Goal: Task Accomplishment & Management: Complete application form

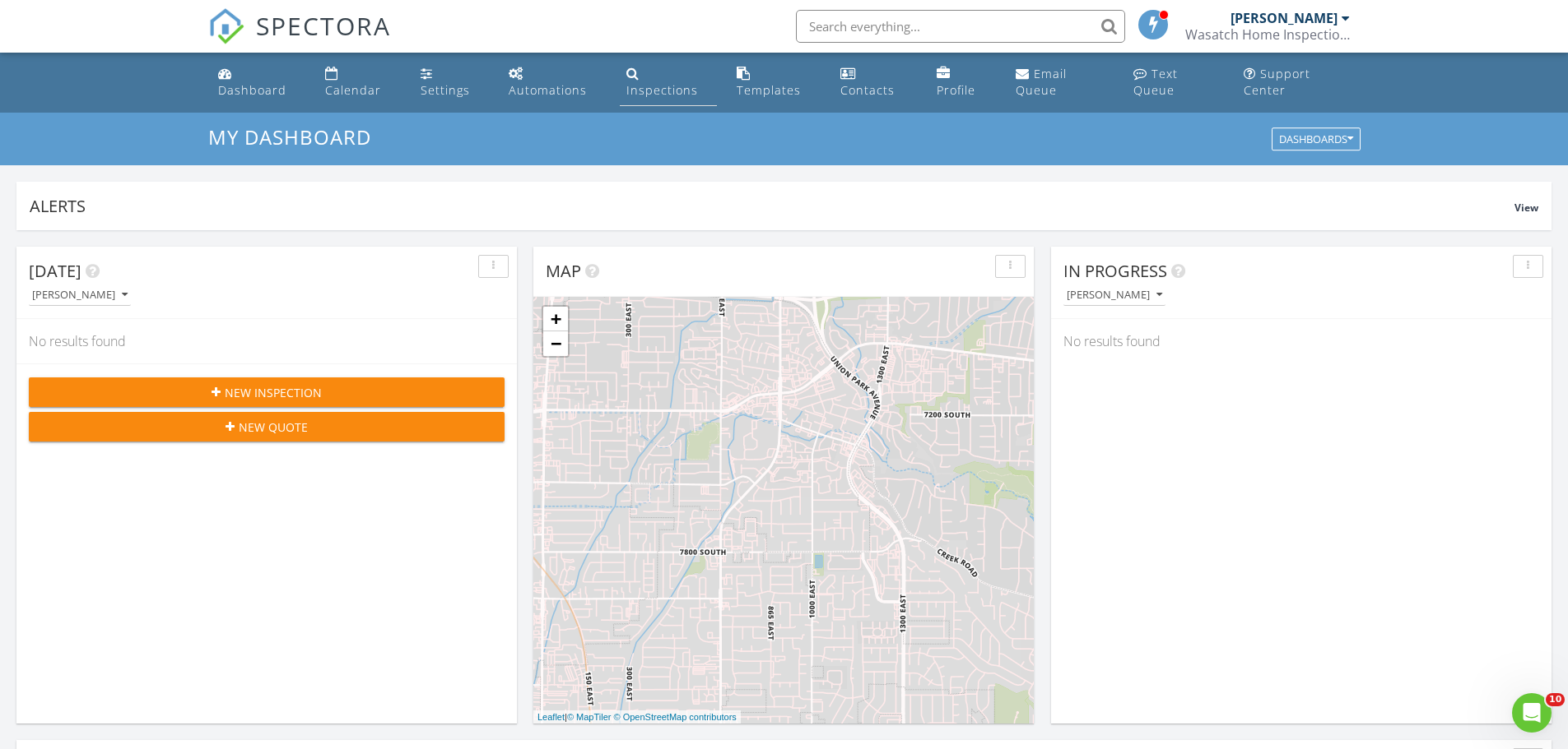
click at [639, 74] on link "Inspections" at bounding box center [668, 82] width 97 height 47
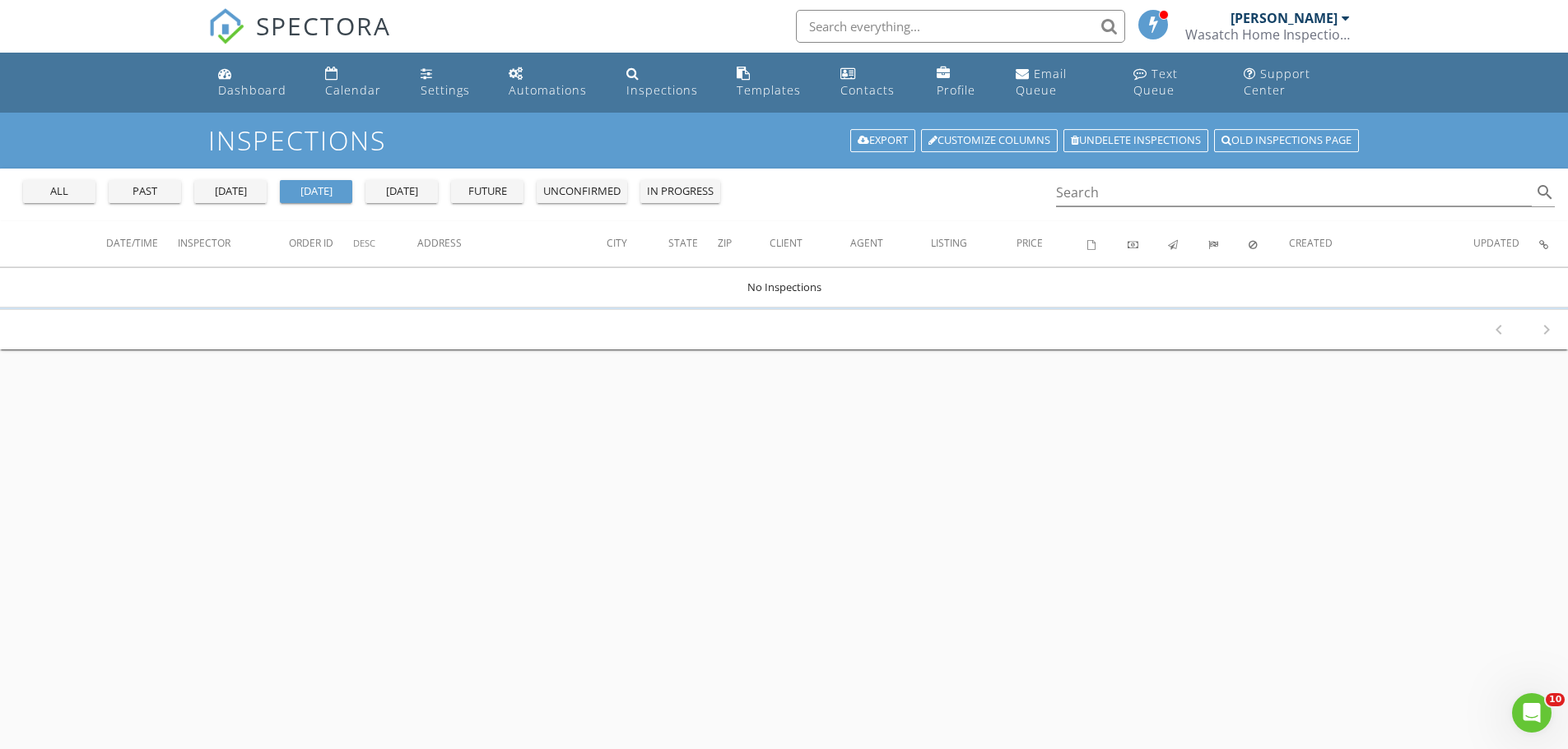
click at [123, 187] on div "past" at bounding box center [144, 192] width 59 height 17
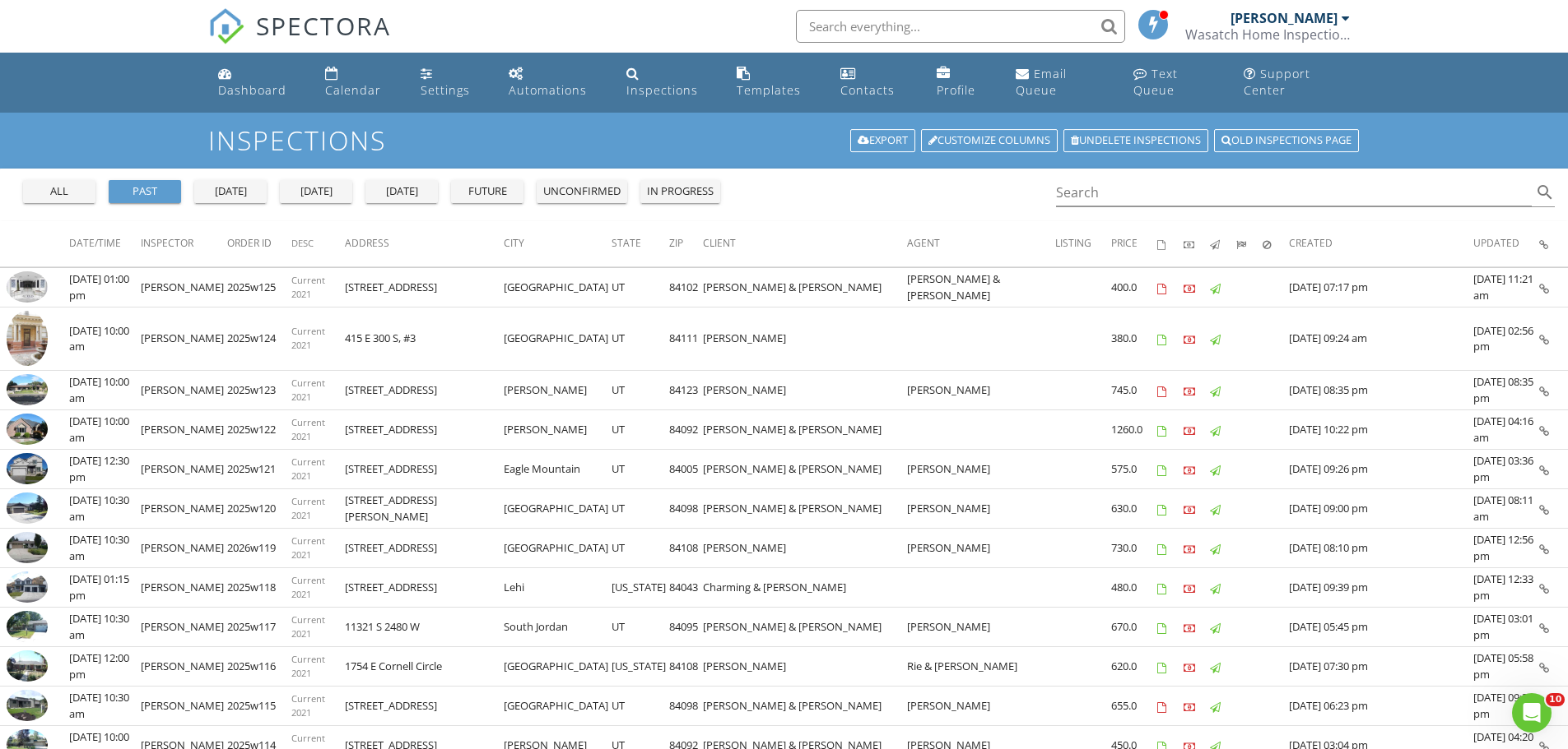
click at [1337, 10] on div "[PERSON_NAME]" at bounding box center [1290, 19] width 119 height 17
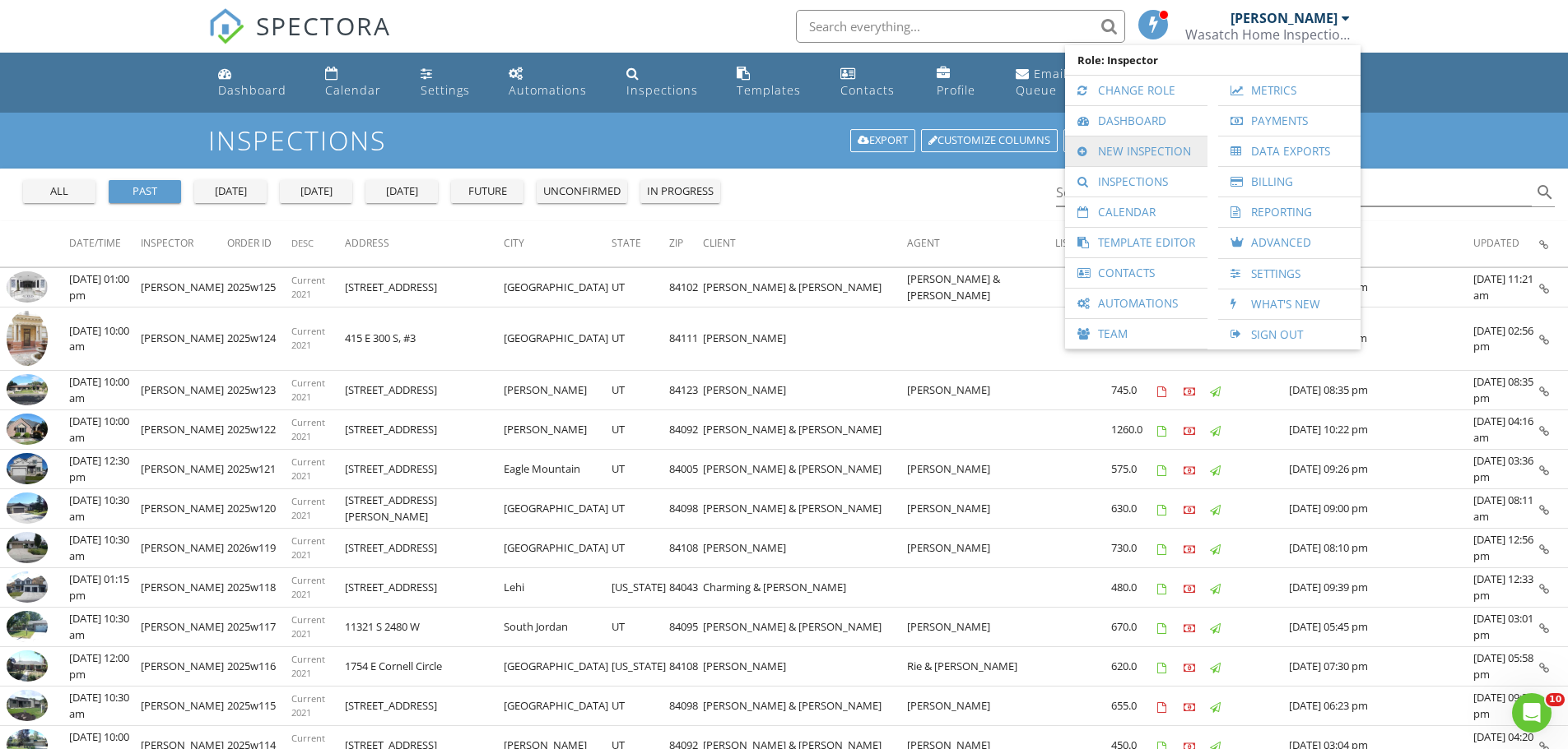
click at [1128, 150] on link "New Inspection" at bounding box center [1136, 151] width 126 height 30
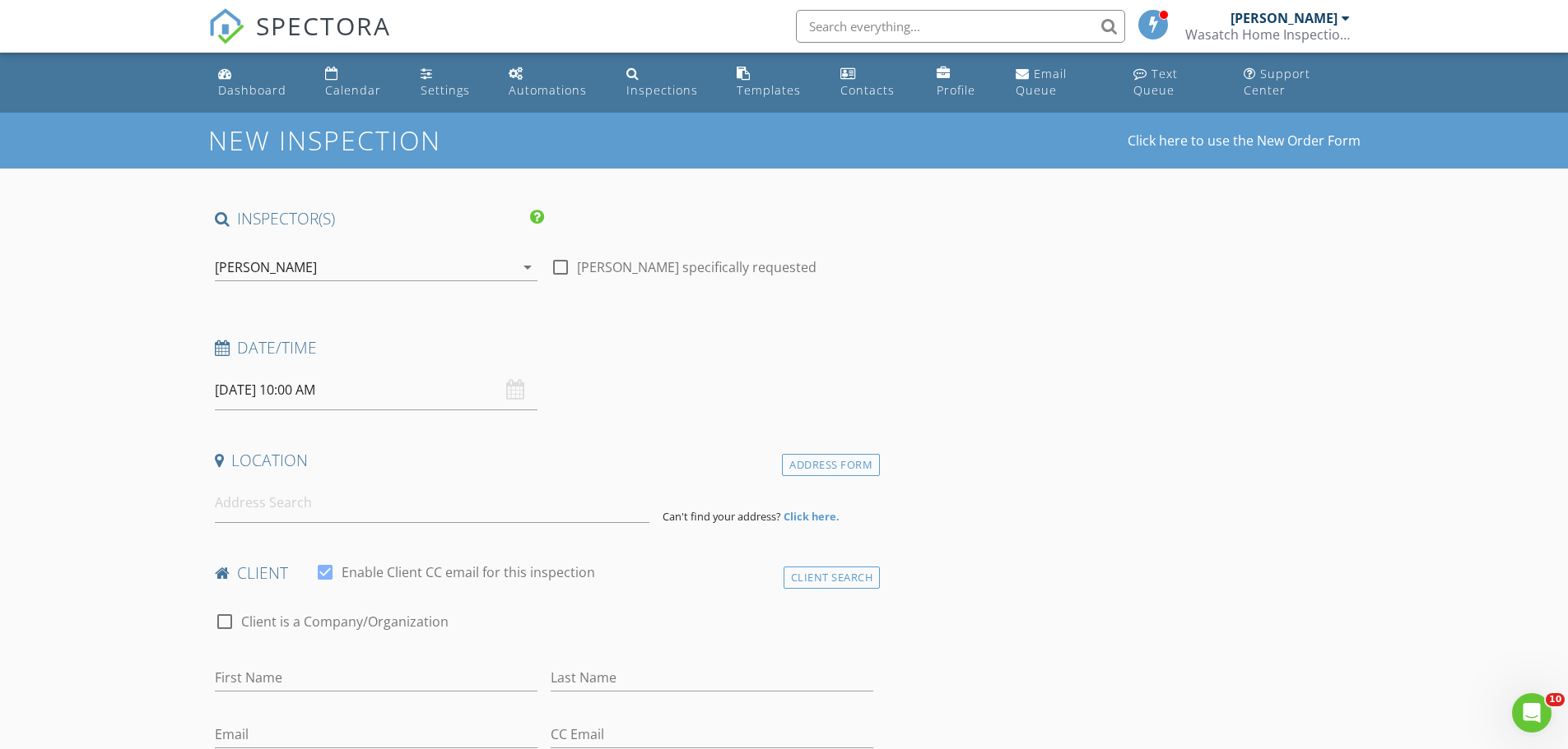
scroll to position [82, 0]
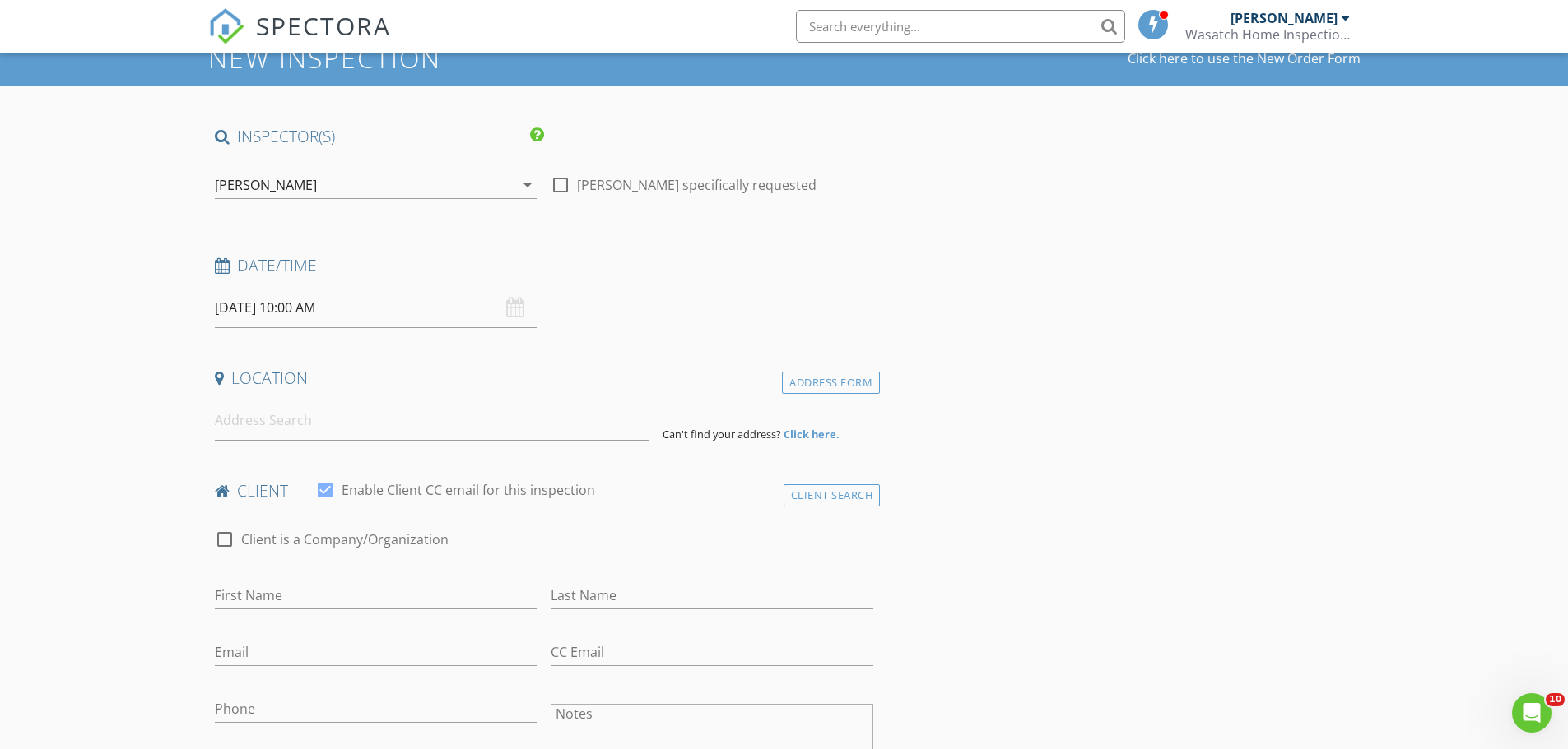
click at [255, 309] on input "08/28/2025 10:00 AM" at bounding box center [376, 308] width 323 height 40
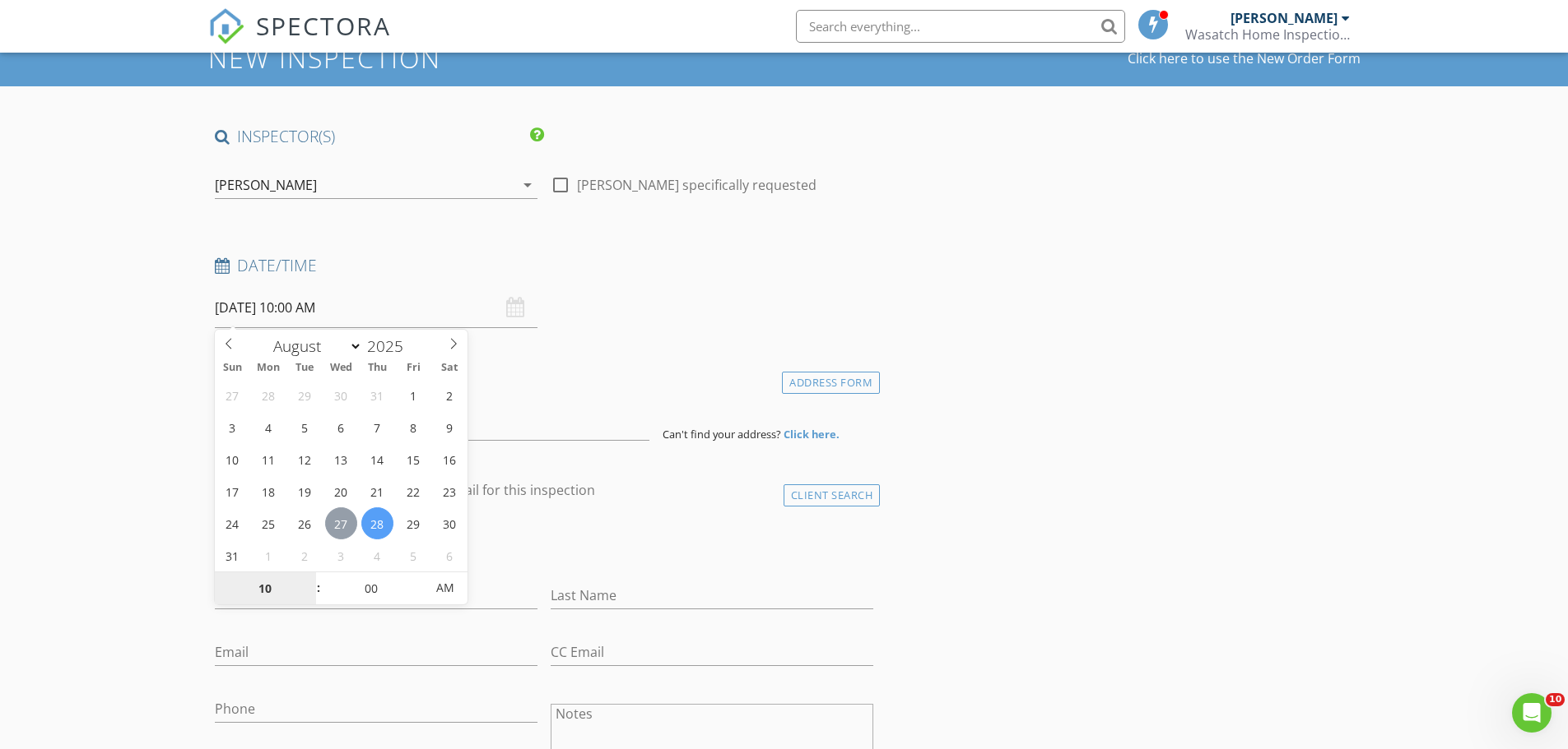
type input "08/27/2025 10:00 AM"
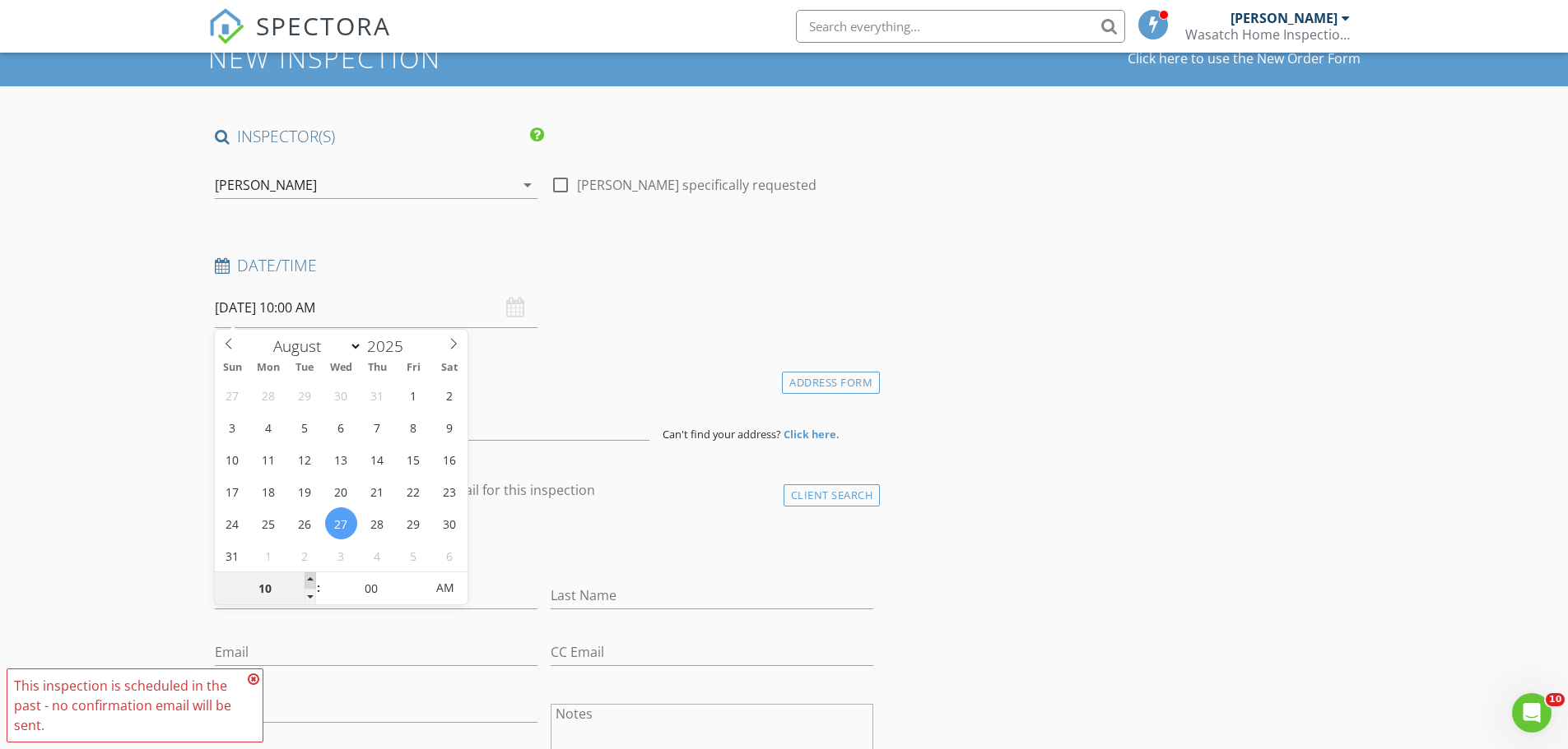
type input "11"
type input "08/27/2025 11:00 AM"
click at [311, 580] on span at bounding box center [310, 581] width 11 height 17
type input "12"
type input "08/27/2025 12:00 PM"
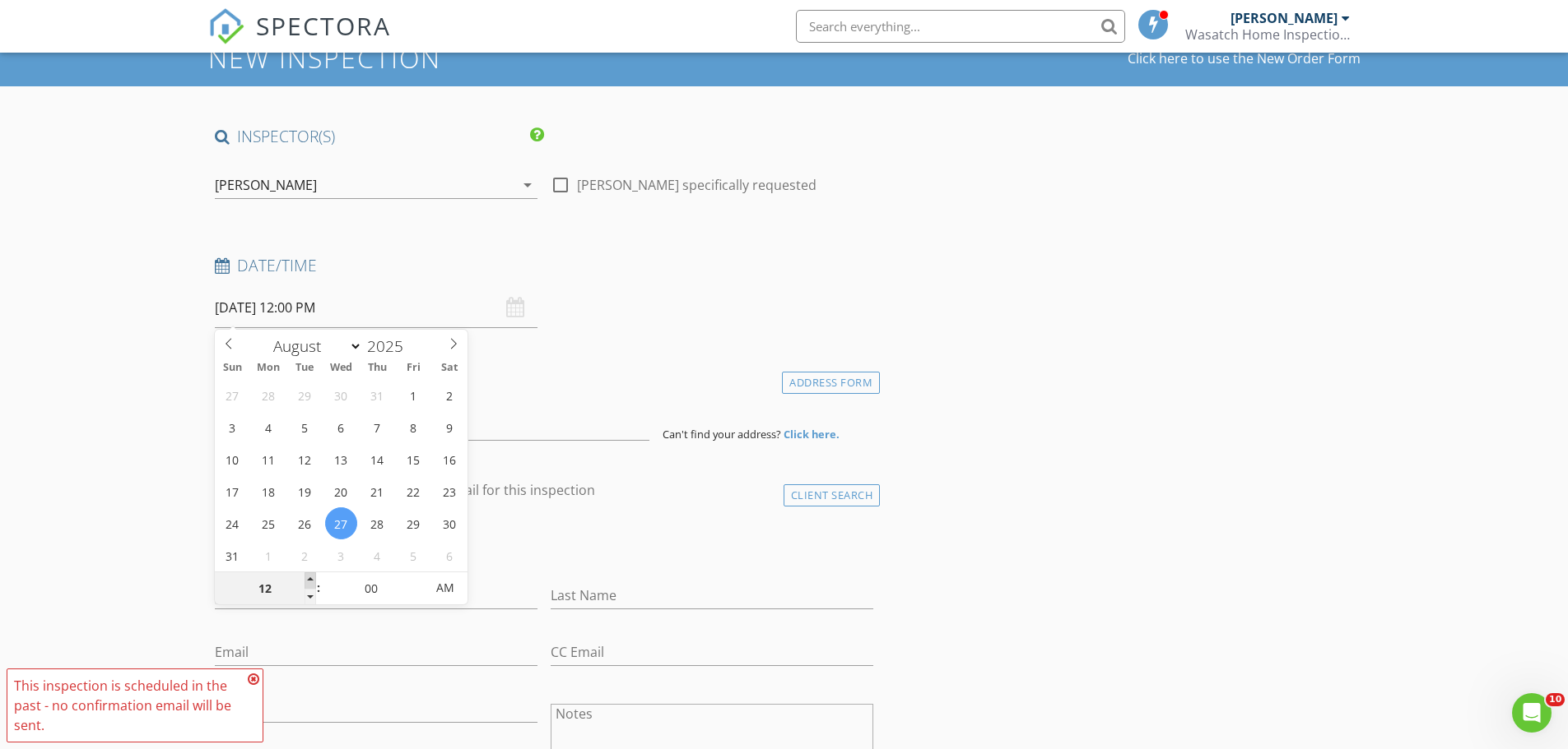
click at [311, 580] on span at bounding box center [310, 581] width 11 height 17
type input "01"
type input "[DATE] 1:00 PM"
click at [311, 580] on span at bounding box center [310, 581] width 11 height 17
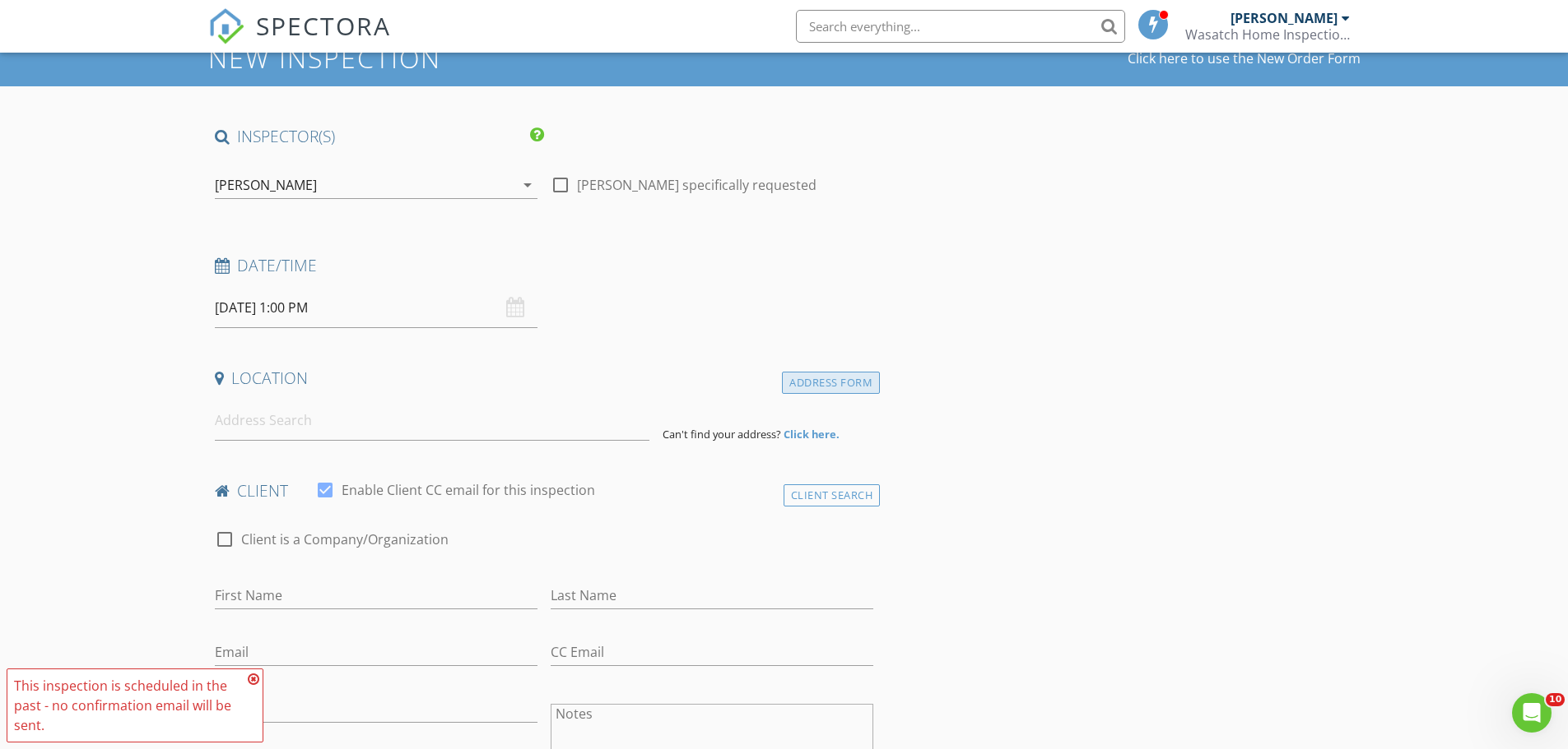
click at [830, 384] on div "Address Form" at bounding box center [831, 383] width 98 height 22
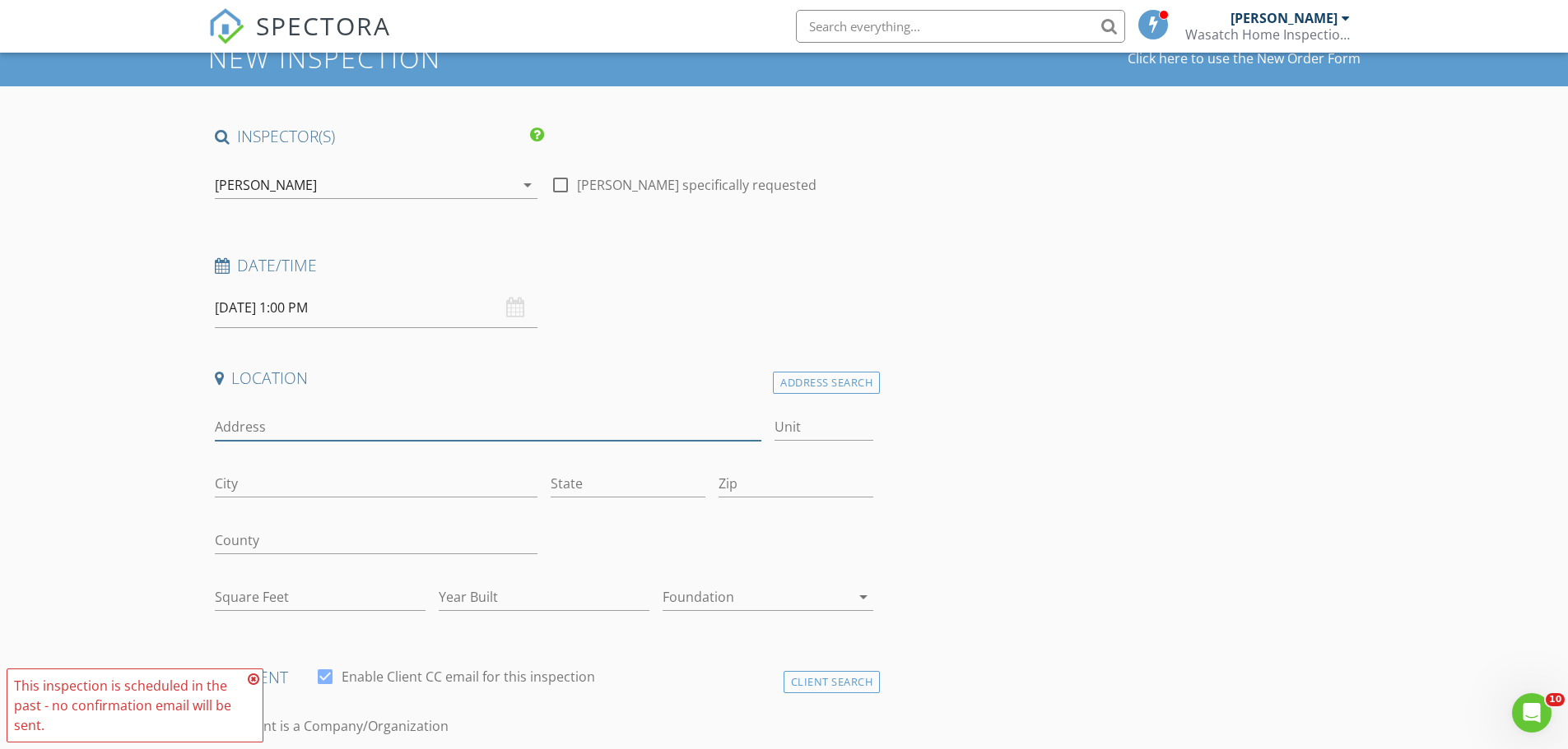
click at [275, 426] on input "Address" at bounding box center [488, 427] width 547 height 27
type input "4236 S 3425 W"
type input "[GEOGRAPHIC_DATA]"
type input "UT"
type input "84119"
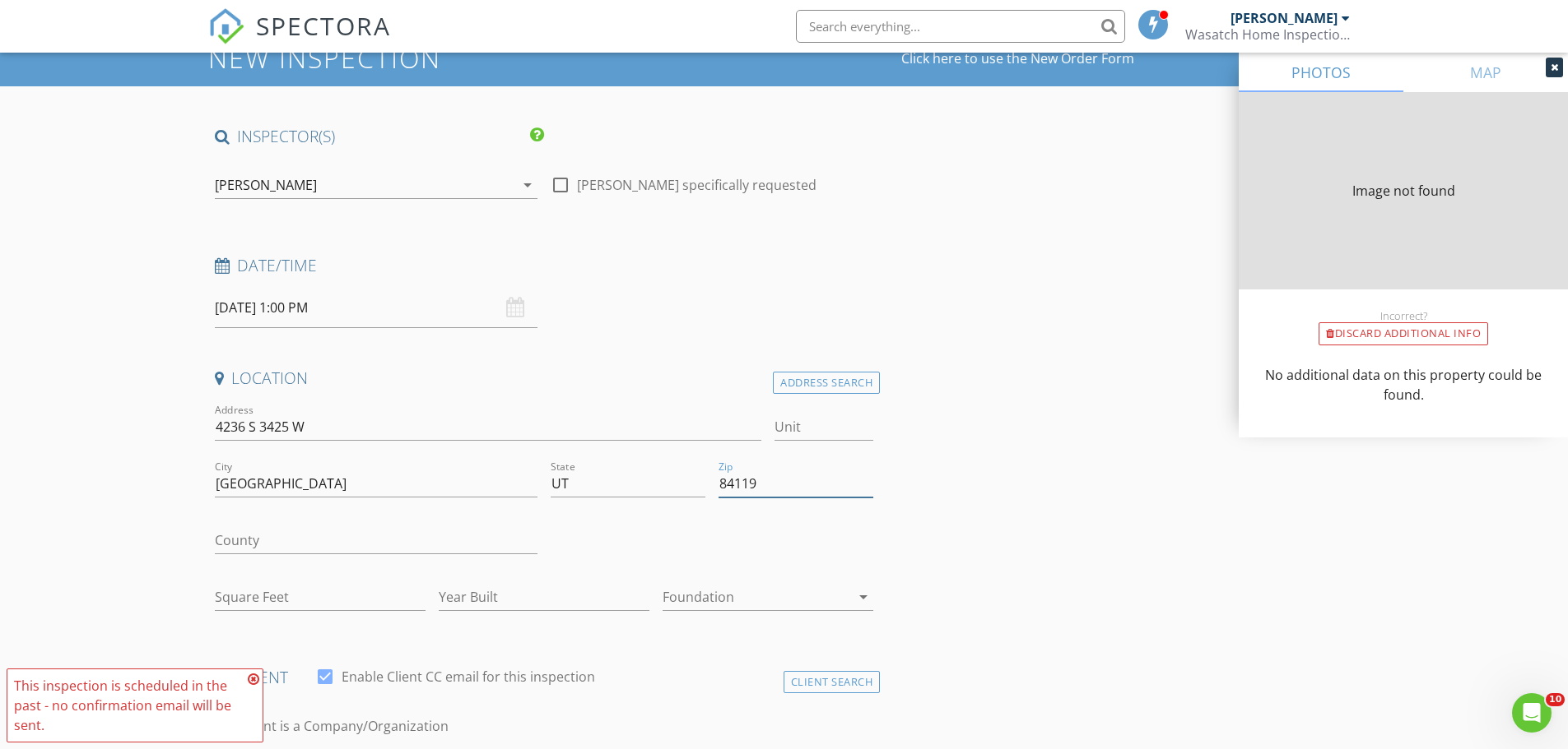
type input "1802"
type input "1983"
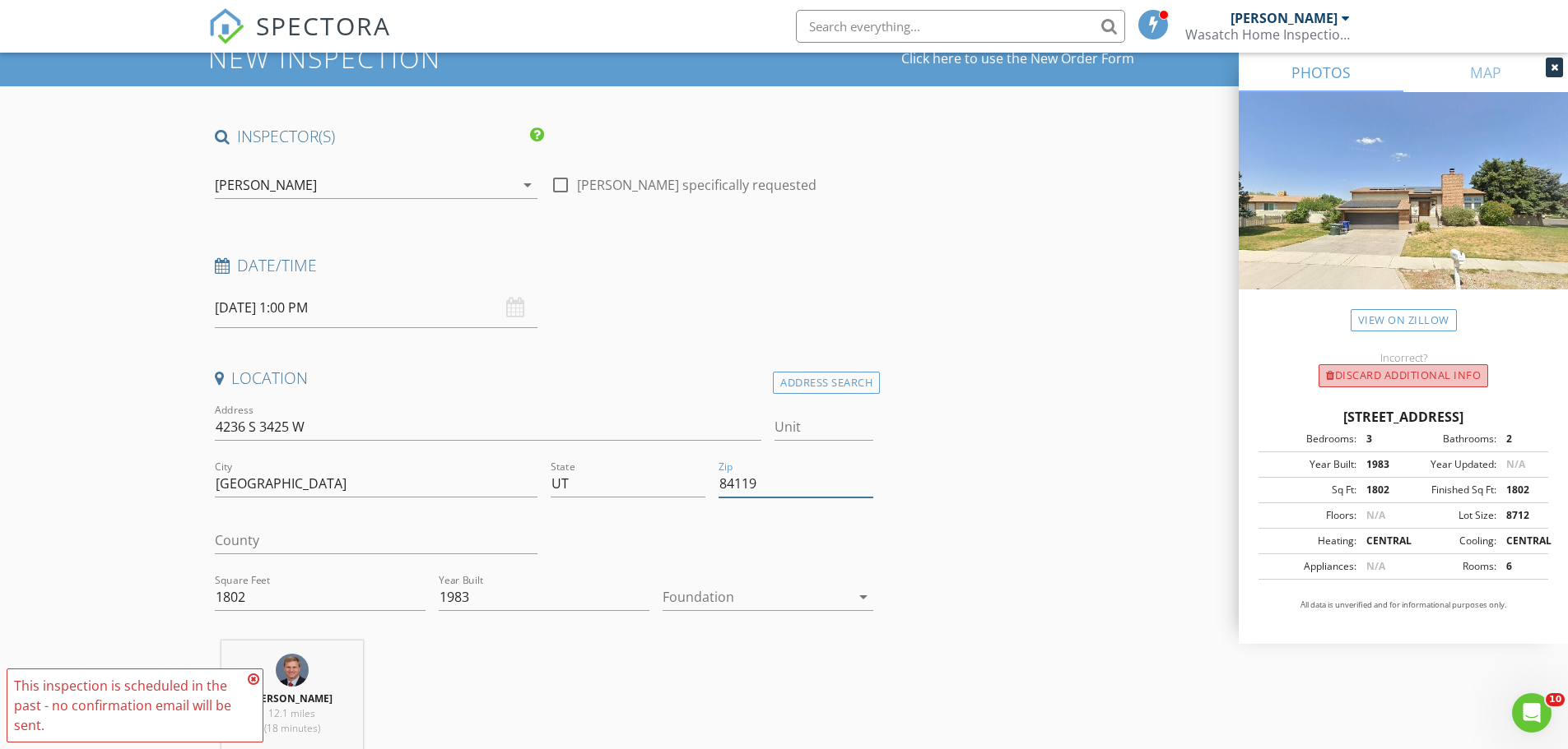
type input "84119"
click at [1362, 377] on div "Discard Additional info" at bounding box center [1404, 376] width 170 height 23
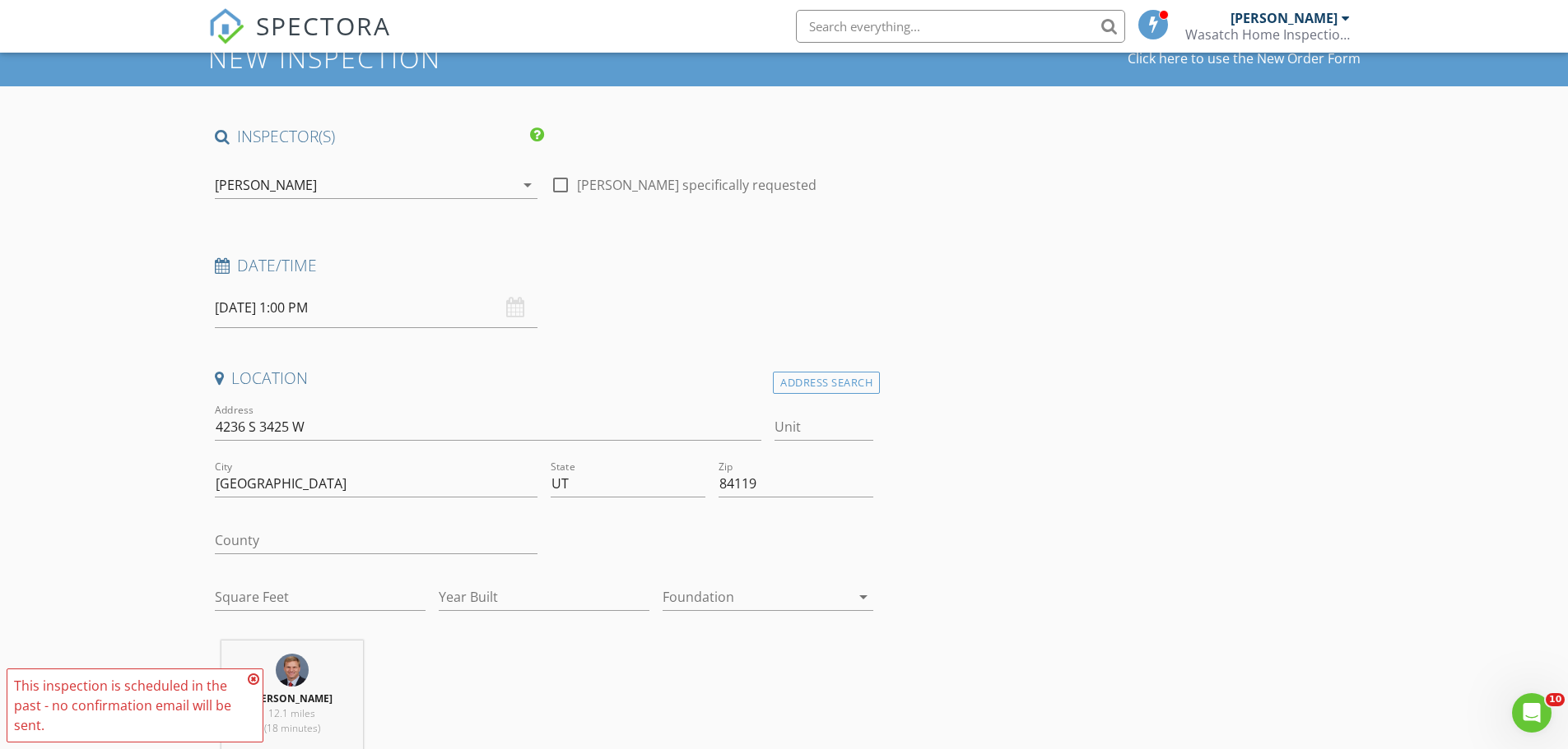
click at [253, 680] on icon at bounding box center [253, 679] width 11 height 13
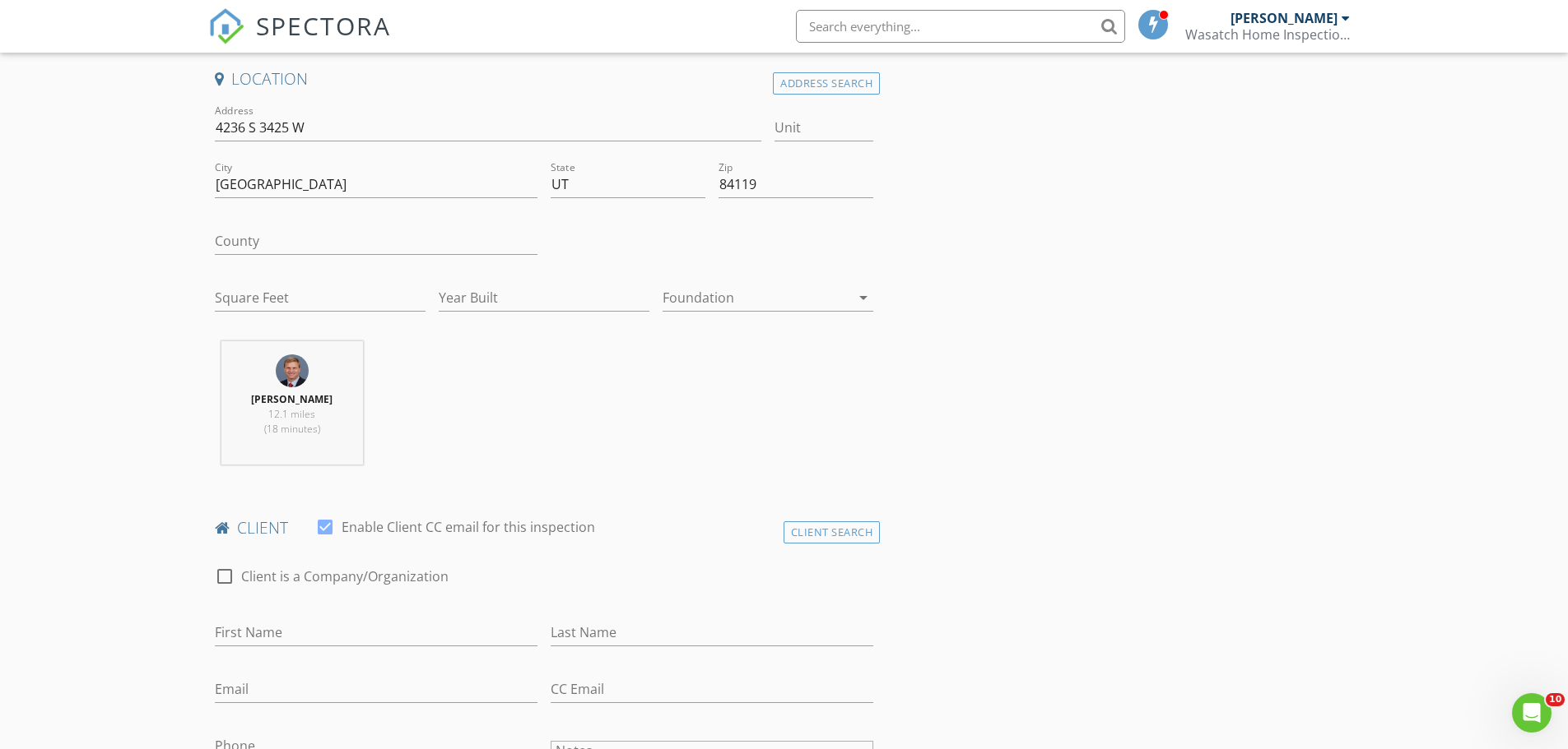
scroll to position [411, 0]
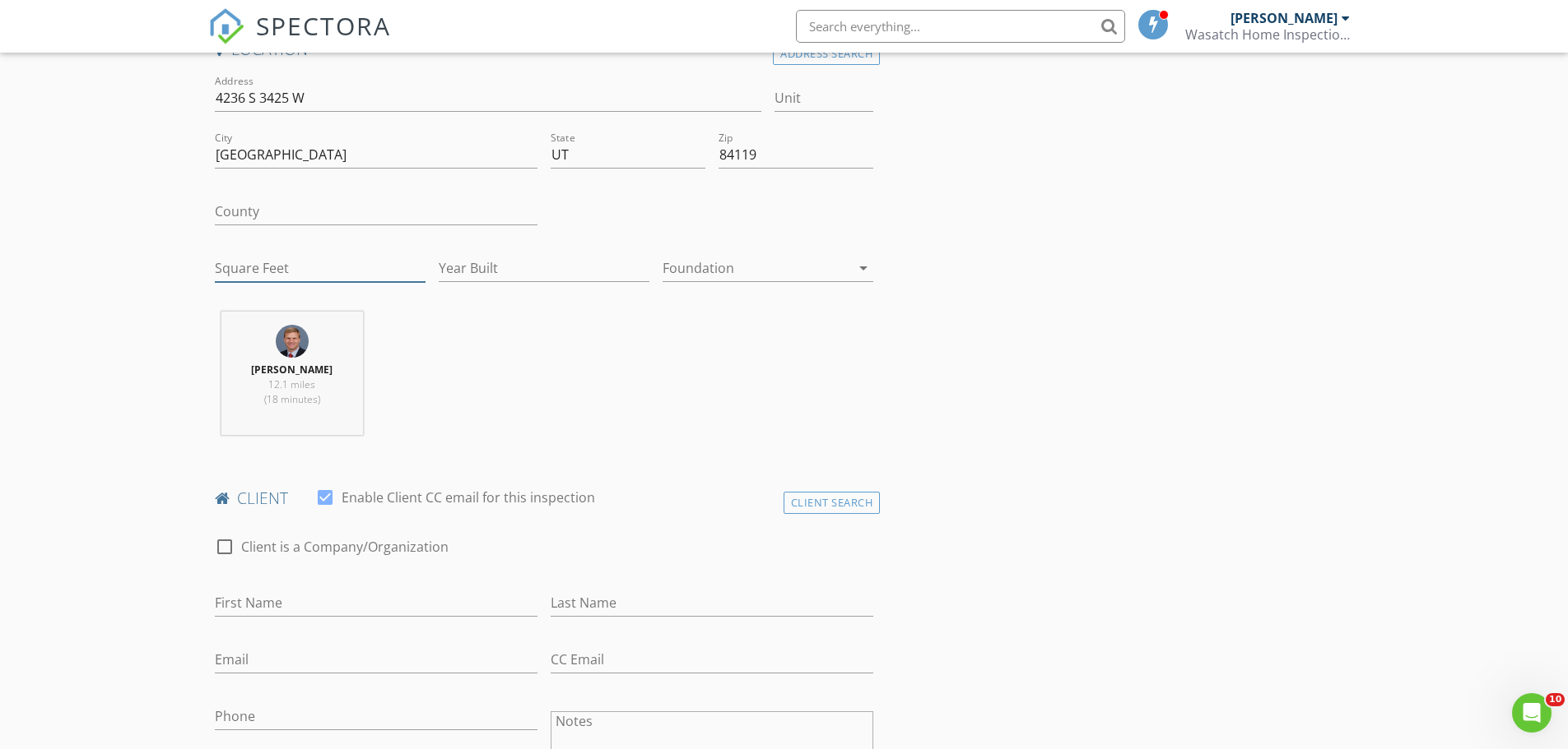
click at [231, 267] on input "Square Feet" at bounding box center [320, 268] width 211 height 27
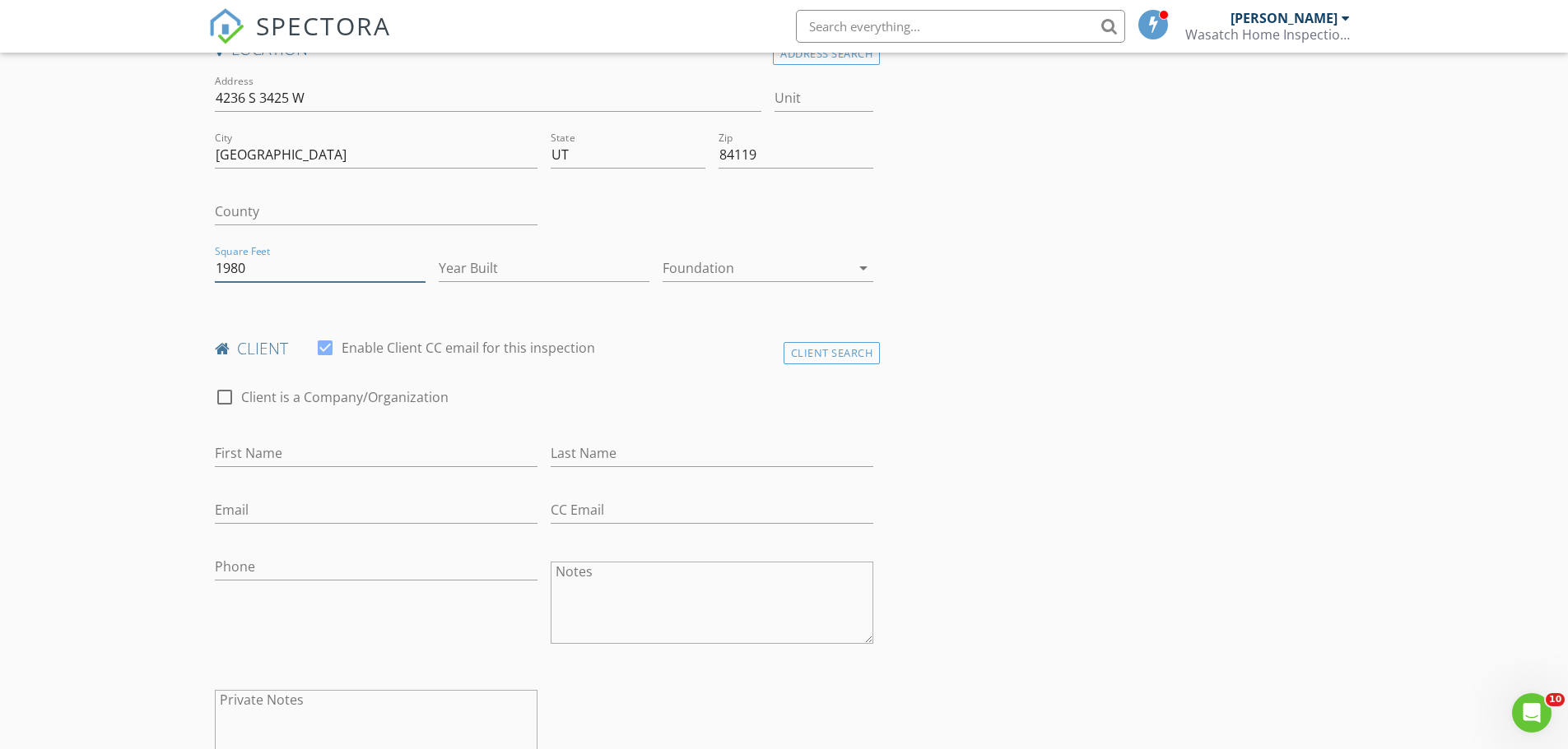
type input "1980"
click at [492, 260] on input "Year Built" at bounding box center [544, 268] width 211 height 27
type input "1983"
click at [279, 453] on input "First Name" at bounding box center [376, 453] width 323 height 27
type input "[PERSON_NAME] & [PERSON_NAME]"
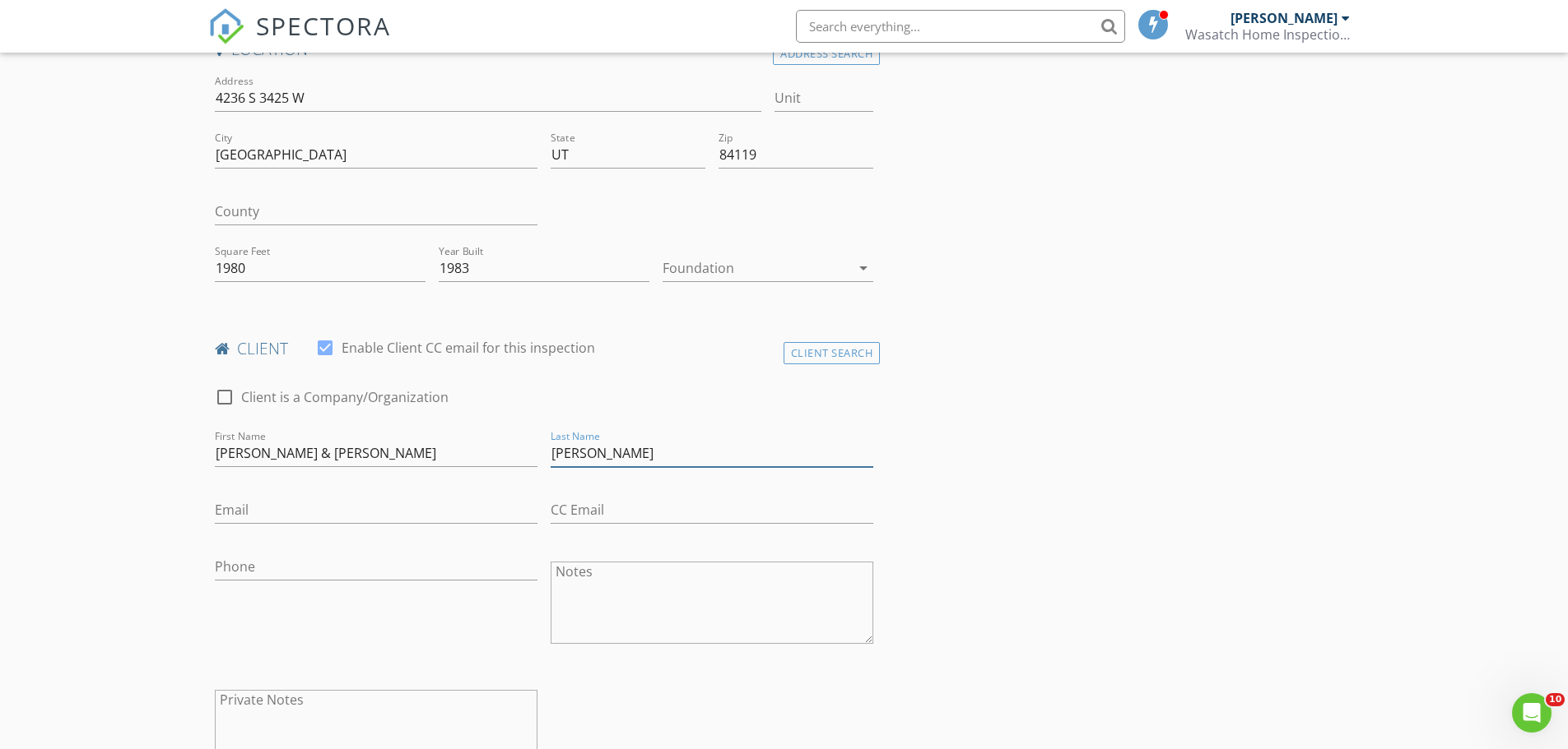
type input "[PERSON_NAME]"
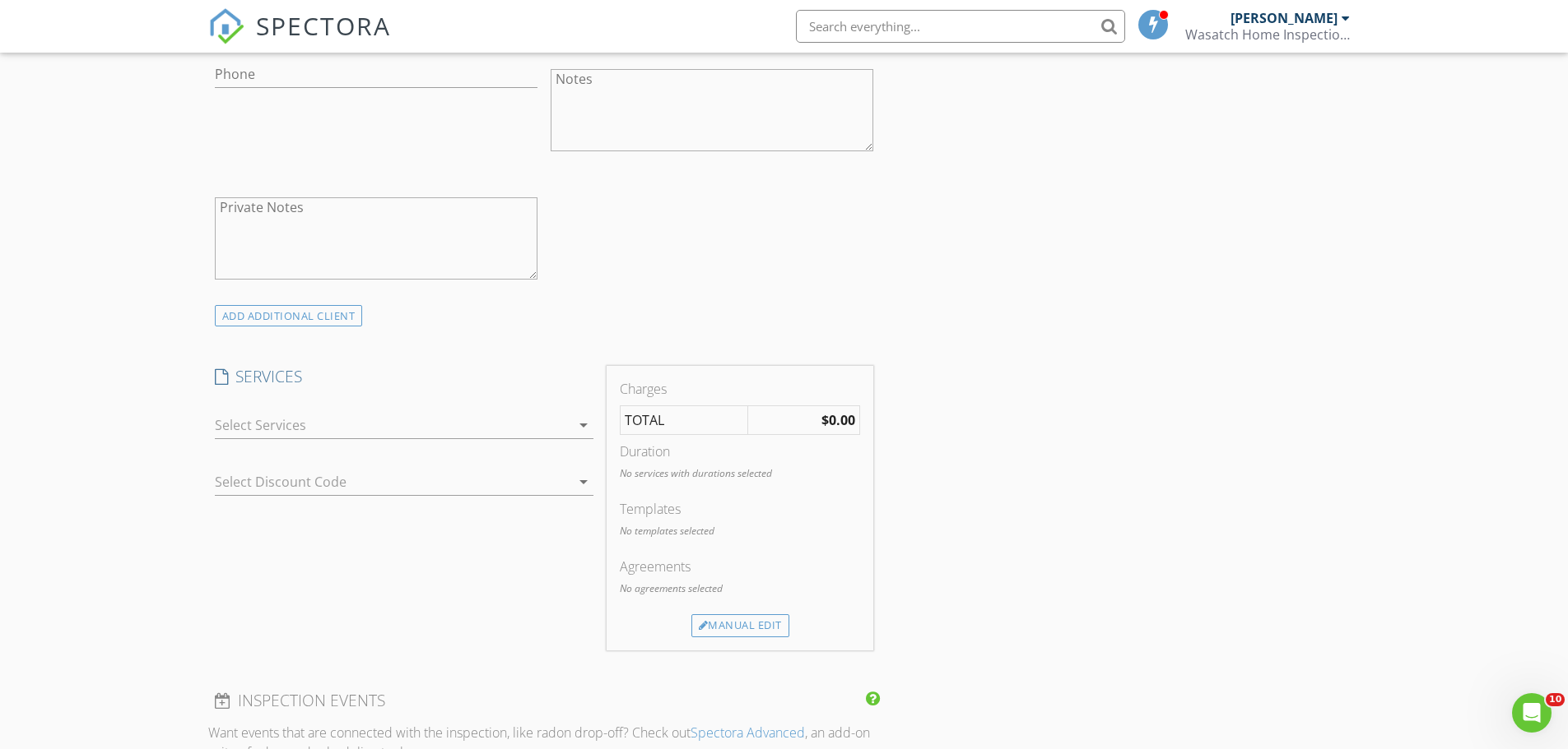
scroll to position [905, 0]
type input "[EMAIL_ADDRESS][DOMAIN_NAME]"
click at [387, 417] on div at bounding box center [392, 424] width 356 height 26
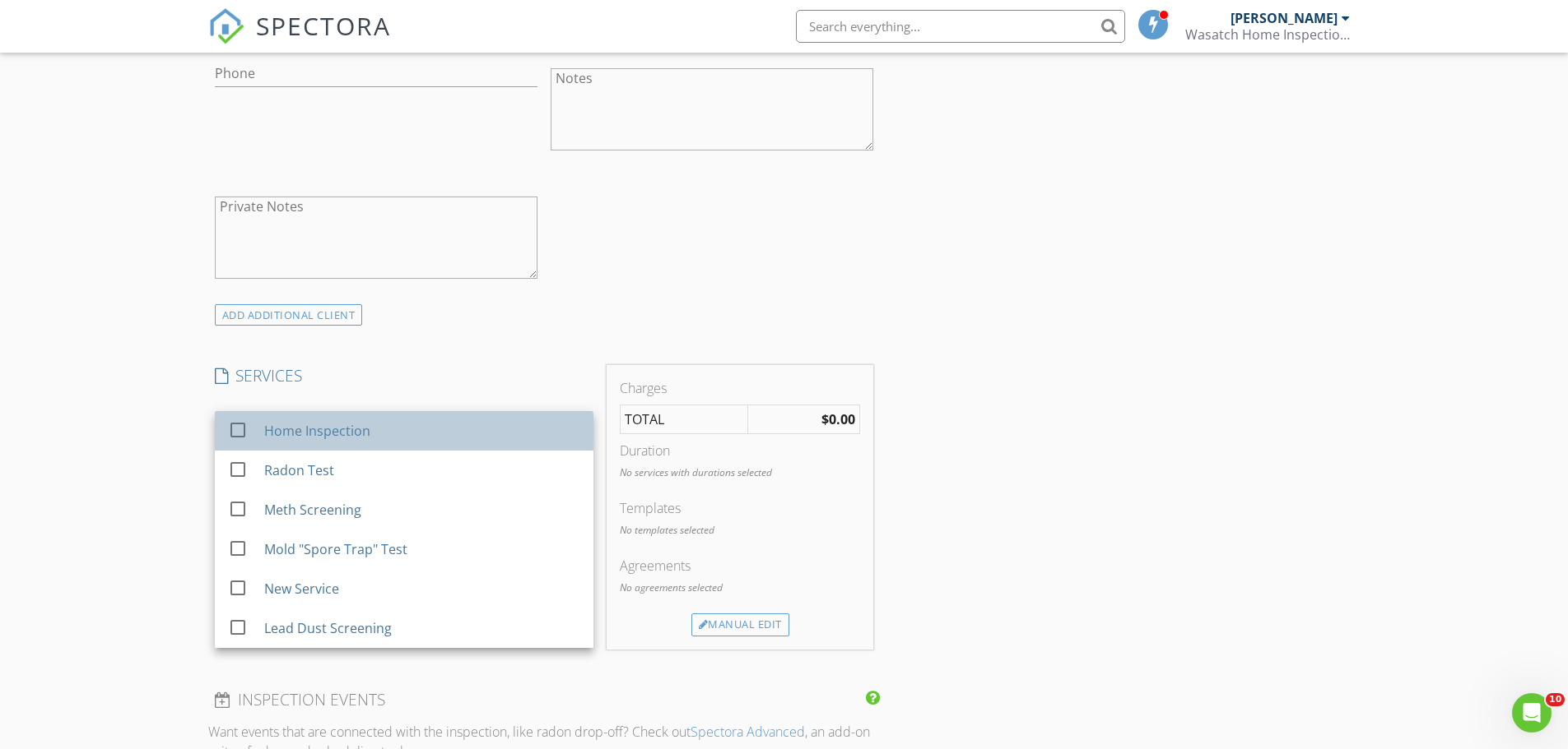
click at [358, 434] on div "Home Inspection" at bounding box center [316, 431] width 106 height 20
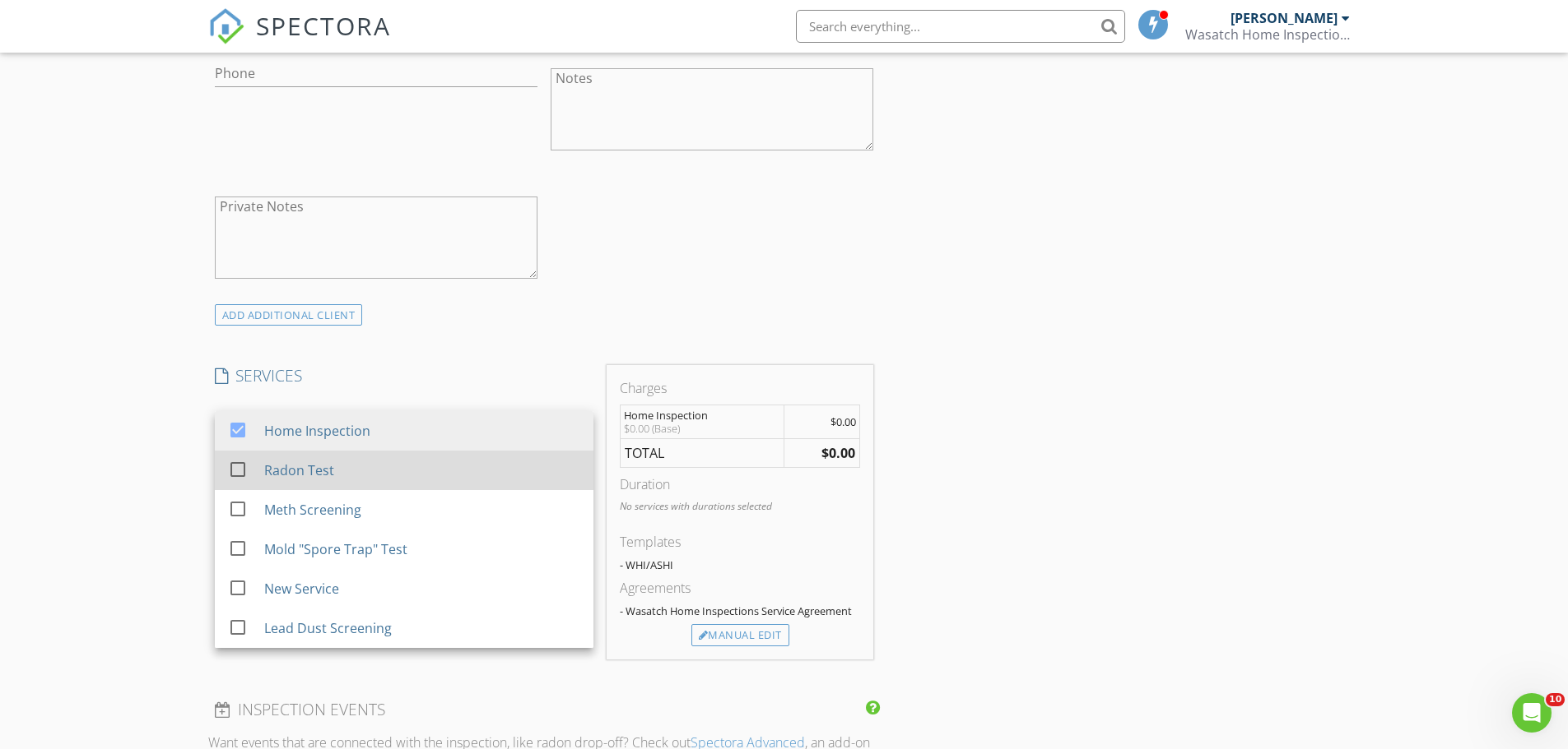
click at [334, 472] on div "Radon Test" at bounding box center [421, 470] width 316 height 33
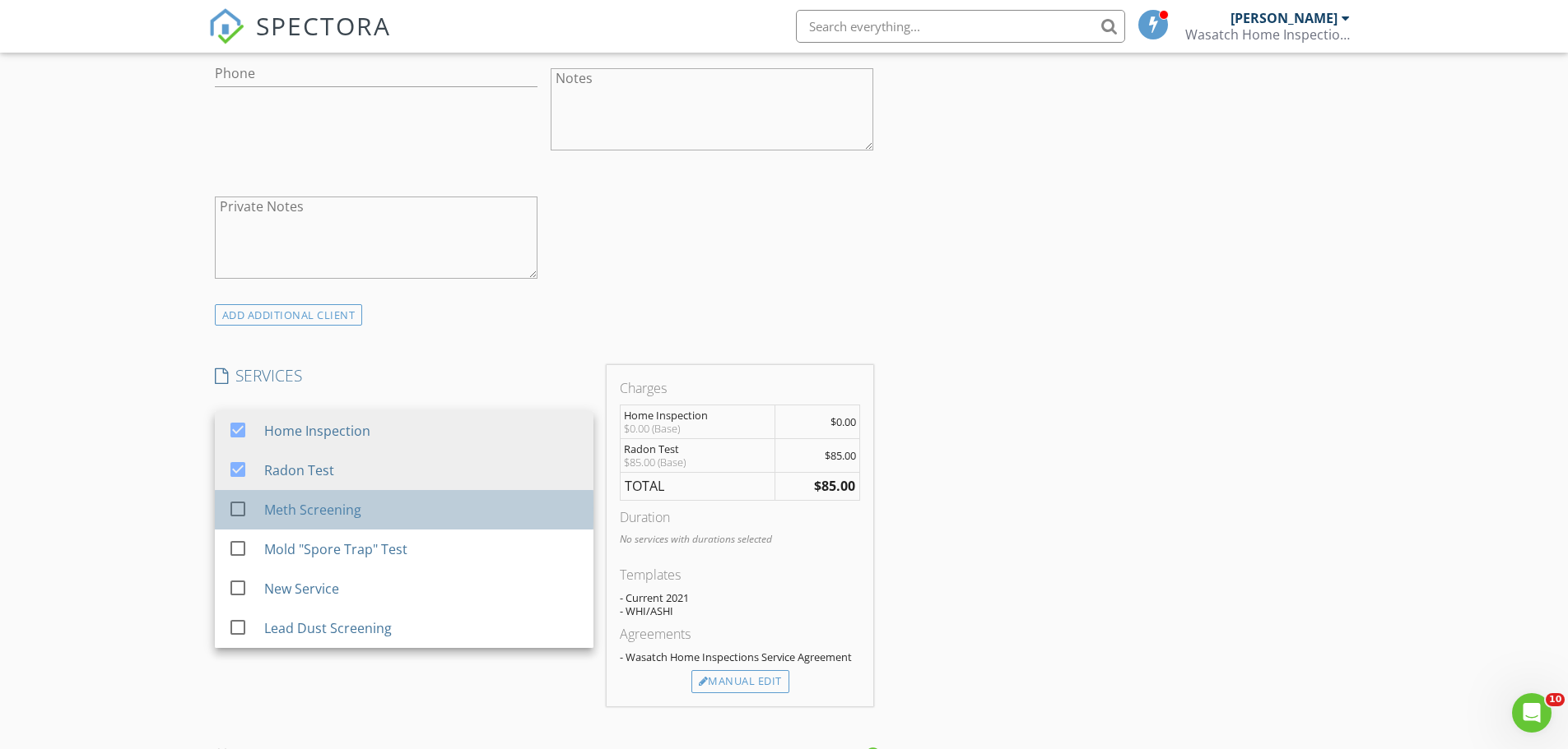
click at [333, 509] on div "Meth Screening" at bounding box center [312, 509] width 97 height 20
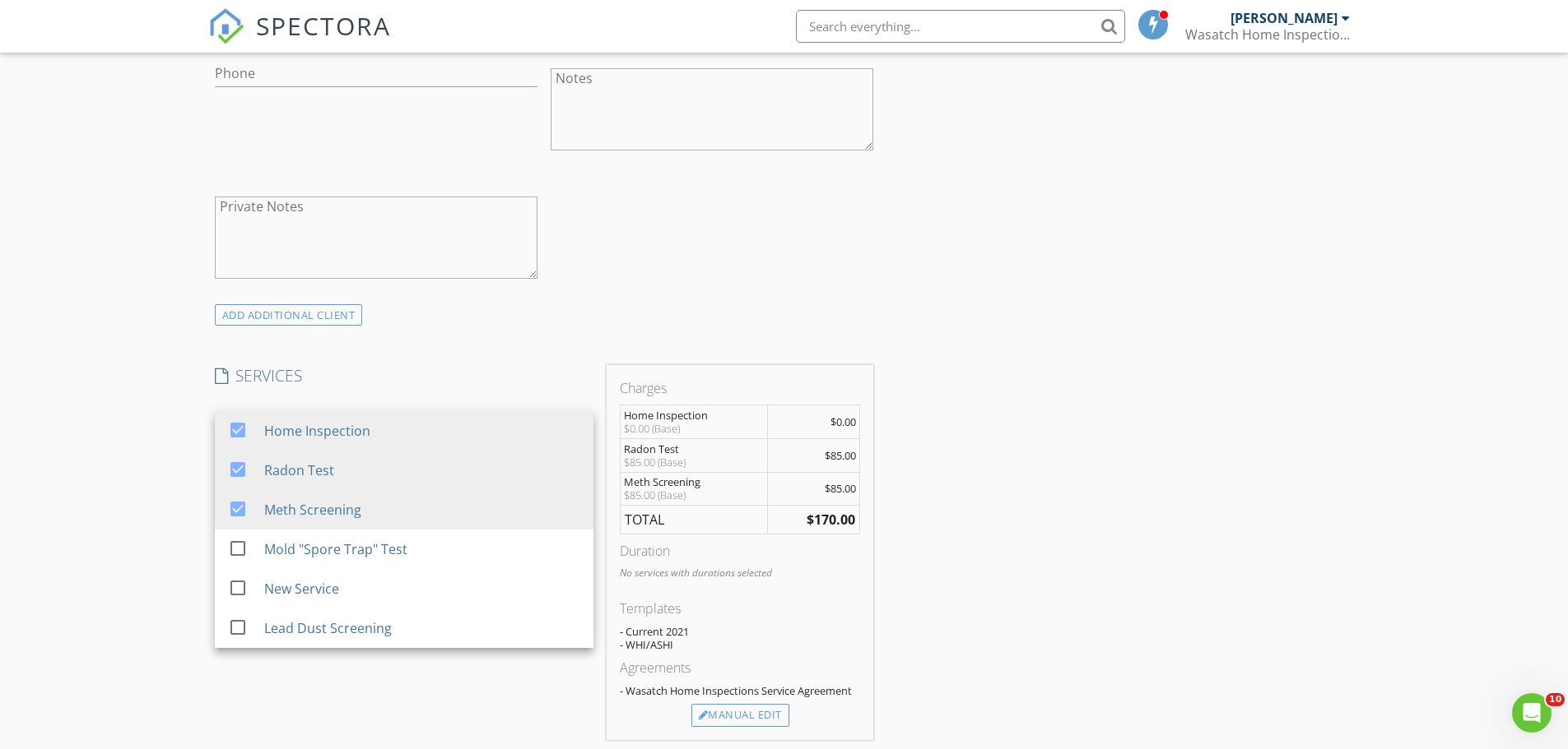
click at [1052, 476] on div "INSPECTOR(S) check_box Jim Fahs PRIMARY Jim Fahs arrow_drop_down check_box_outl…" at bounding box center [784, 649] width 1153 height 2693
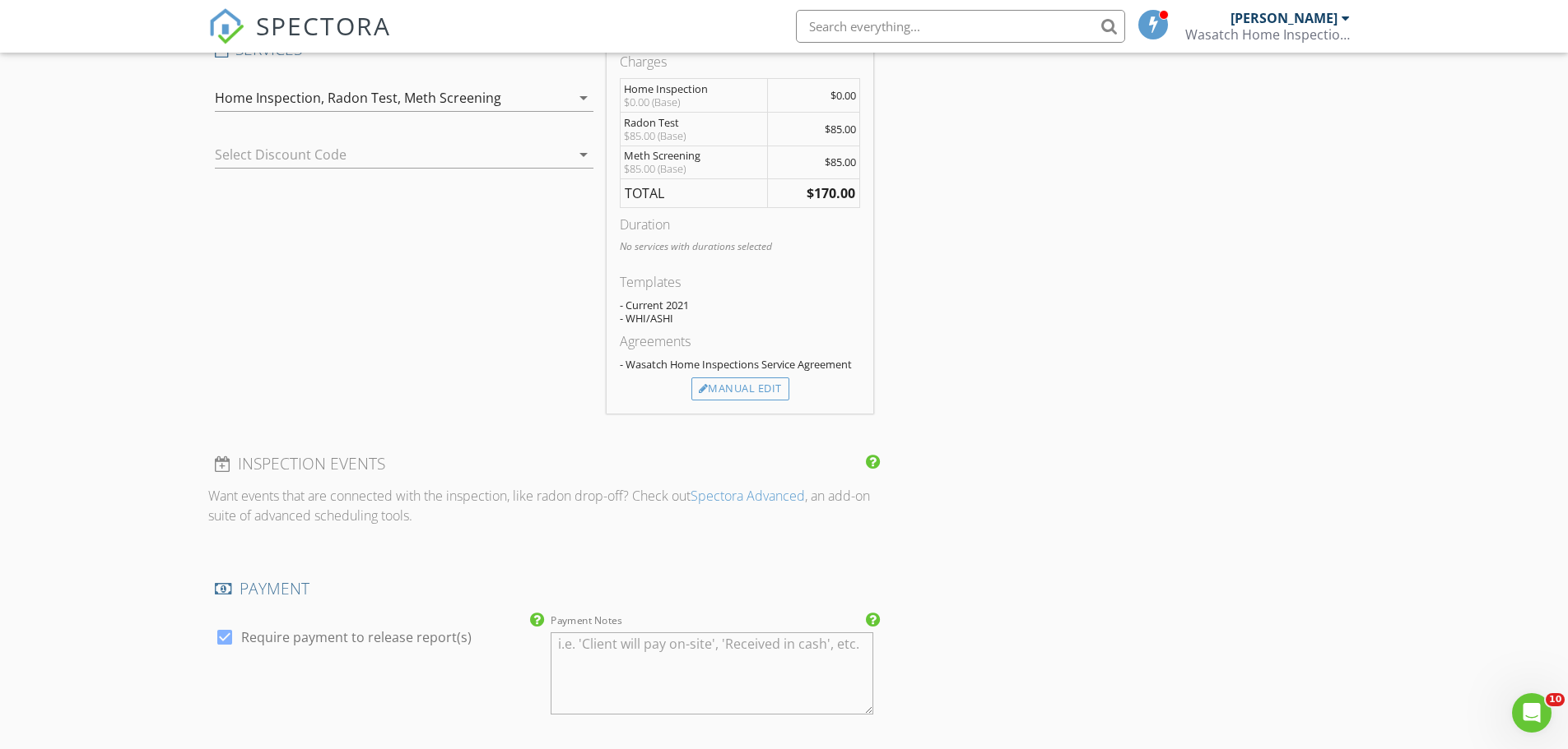
scroll to position [1234, 0]
click at [743, 381] on div "Manual Edit" at bounding box center [740, 386] width 98 height 23
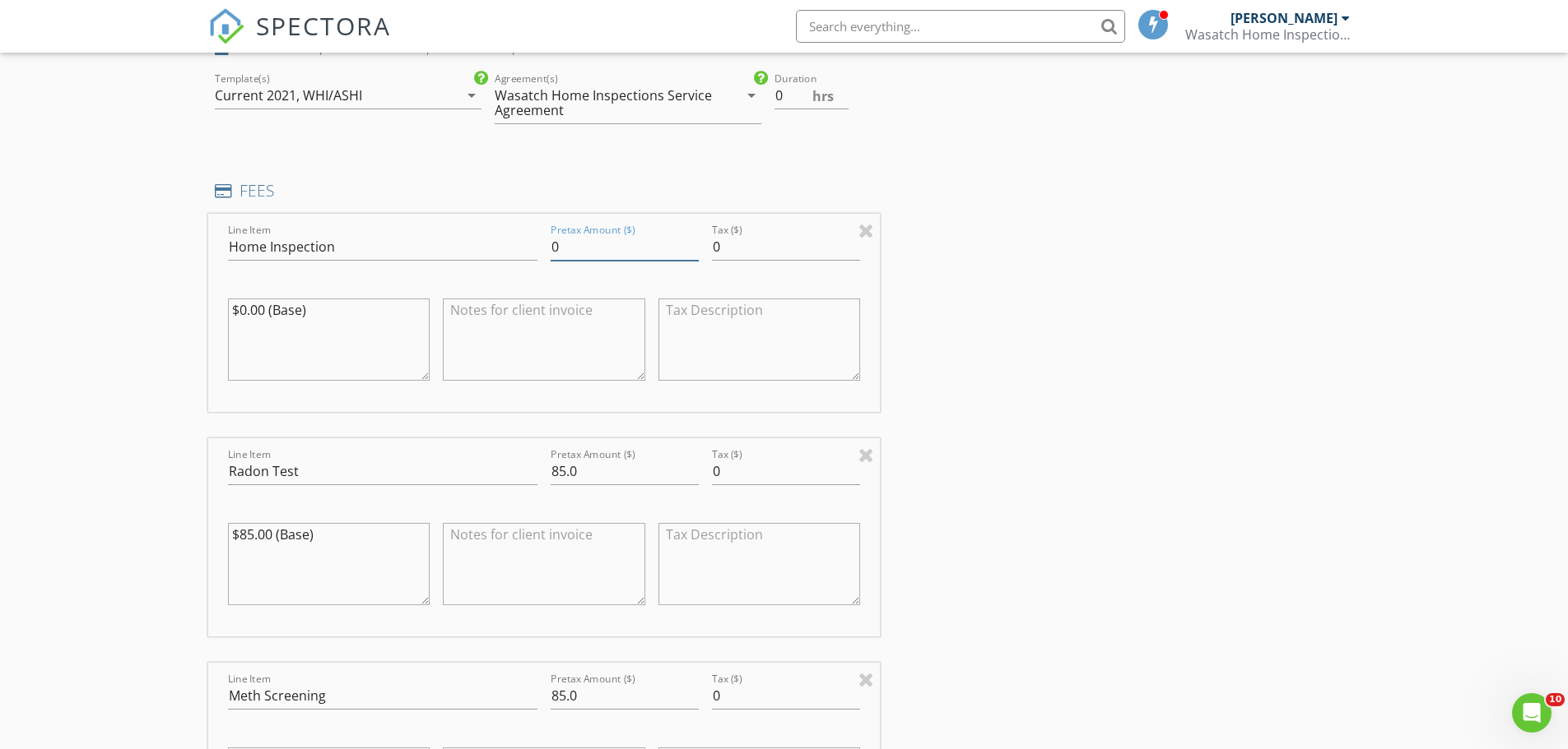
drag, startPoint x: 559, startPoint y: 247, endPoint x: 545, endPoint y: 258, distance: 17.8
click at [545, 258] on div "Pretax Amount ($) 0" at bounding box center [624, 248] width 161 height 57
click at [351, 90] on div "WHI/ASHI" at bounding box center [332, 95] width 59 height 15
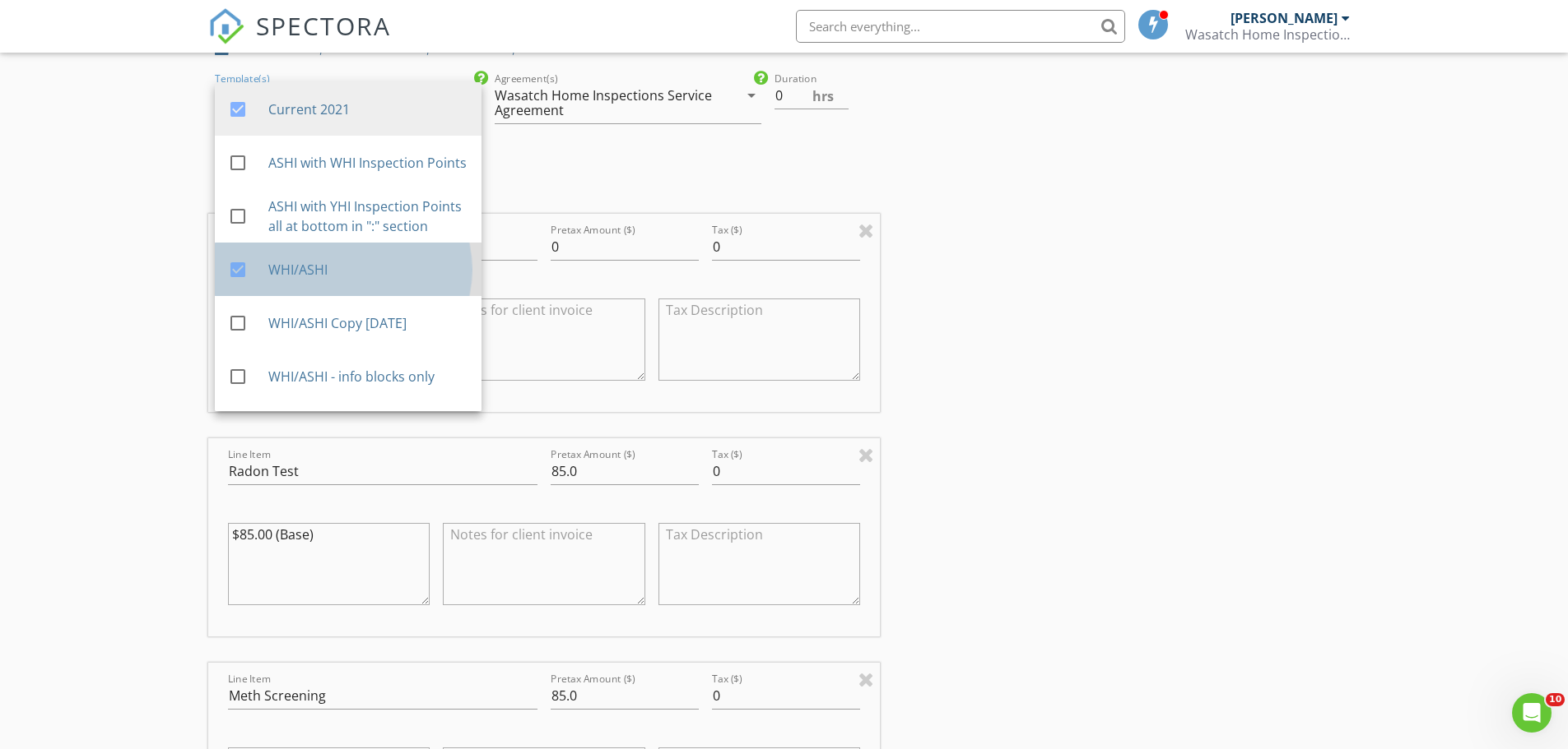
click at [329, 280] on div "WHI/ASHI" at bounding box center [368, 270] width 200 height 20
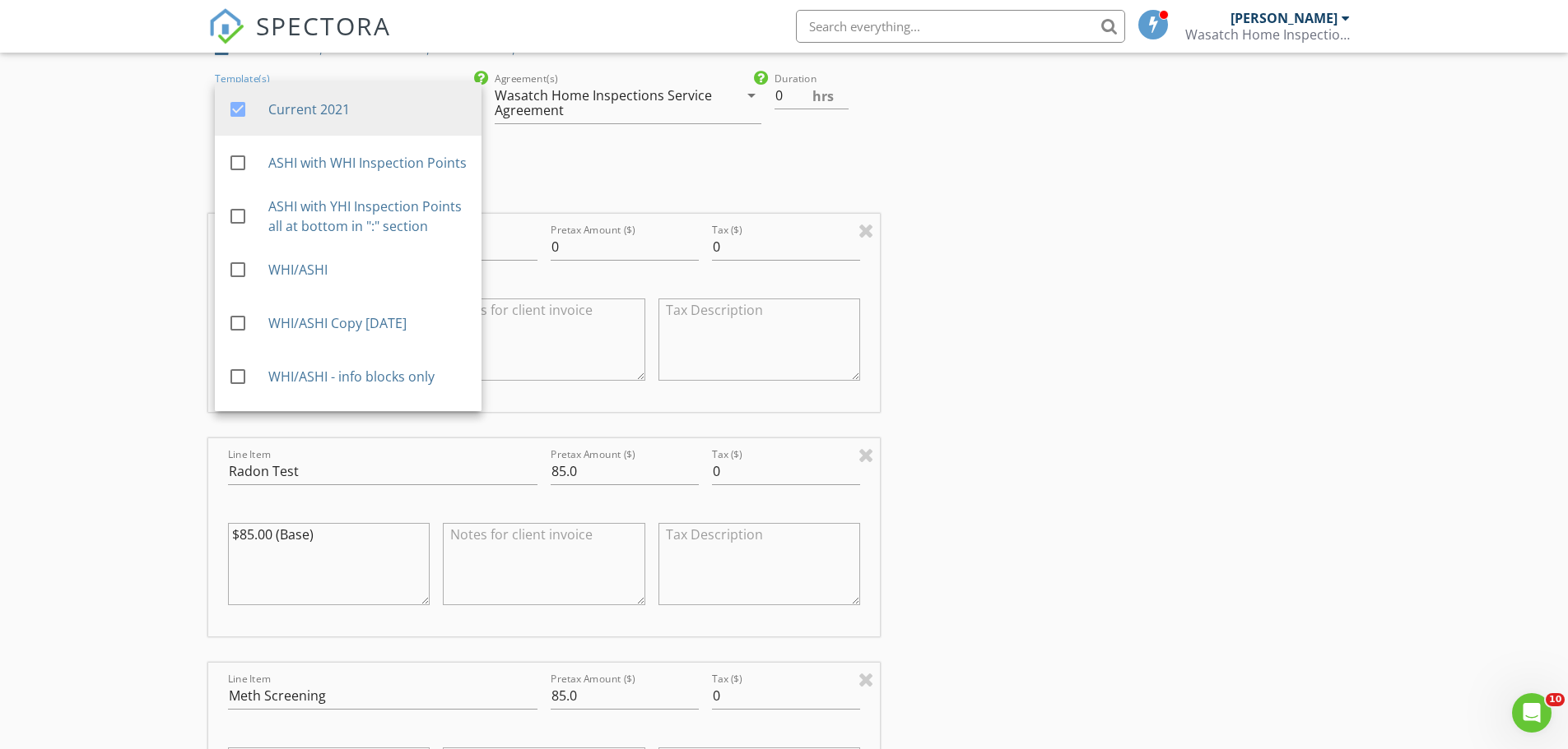
click at [992, 287] on div "INSPECTOR(S) check_box Jim Fahs PRIMARY Jim Fahs arrow_drop_down check_box_outl…" at bounding box center [784, 597] width 1153 height 3247
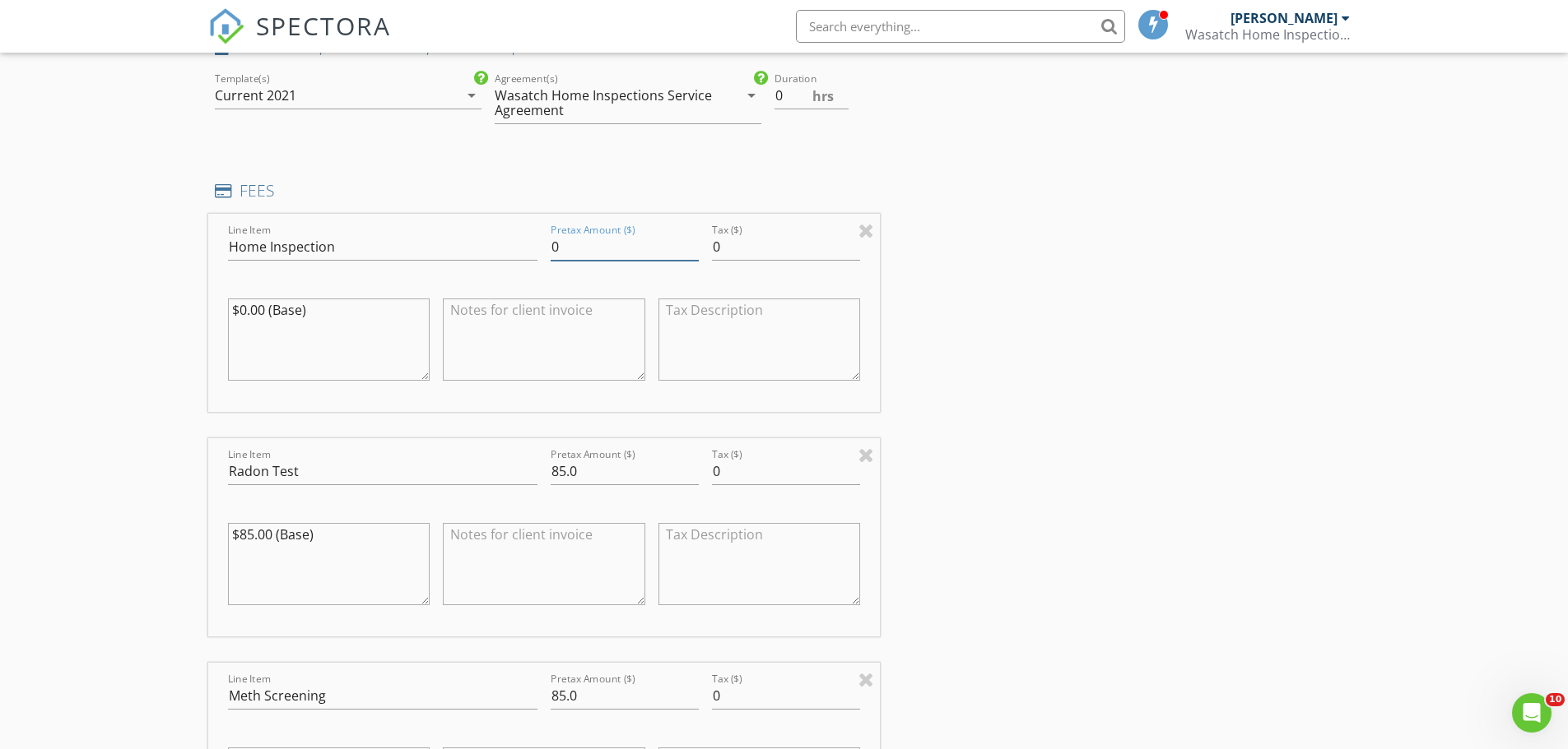
drag, startPoint x: 542, startPoint y: 243, endPoint x: 513, endPoint y: 246, distance: 29.2
click at [513, 246] on div "Line Item Home Inspection Pretax Amount ($) 0 Tax ($) 0 $0.00 (Base)" at bounding box center [544, 312] width 672 height 199
type input "420.00"
click at [630, 475] on input "85.0" at bounding box center [624, 471] width 148 height 27
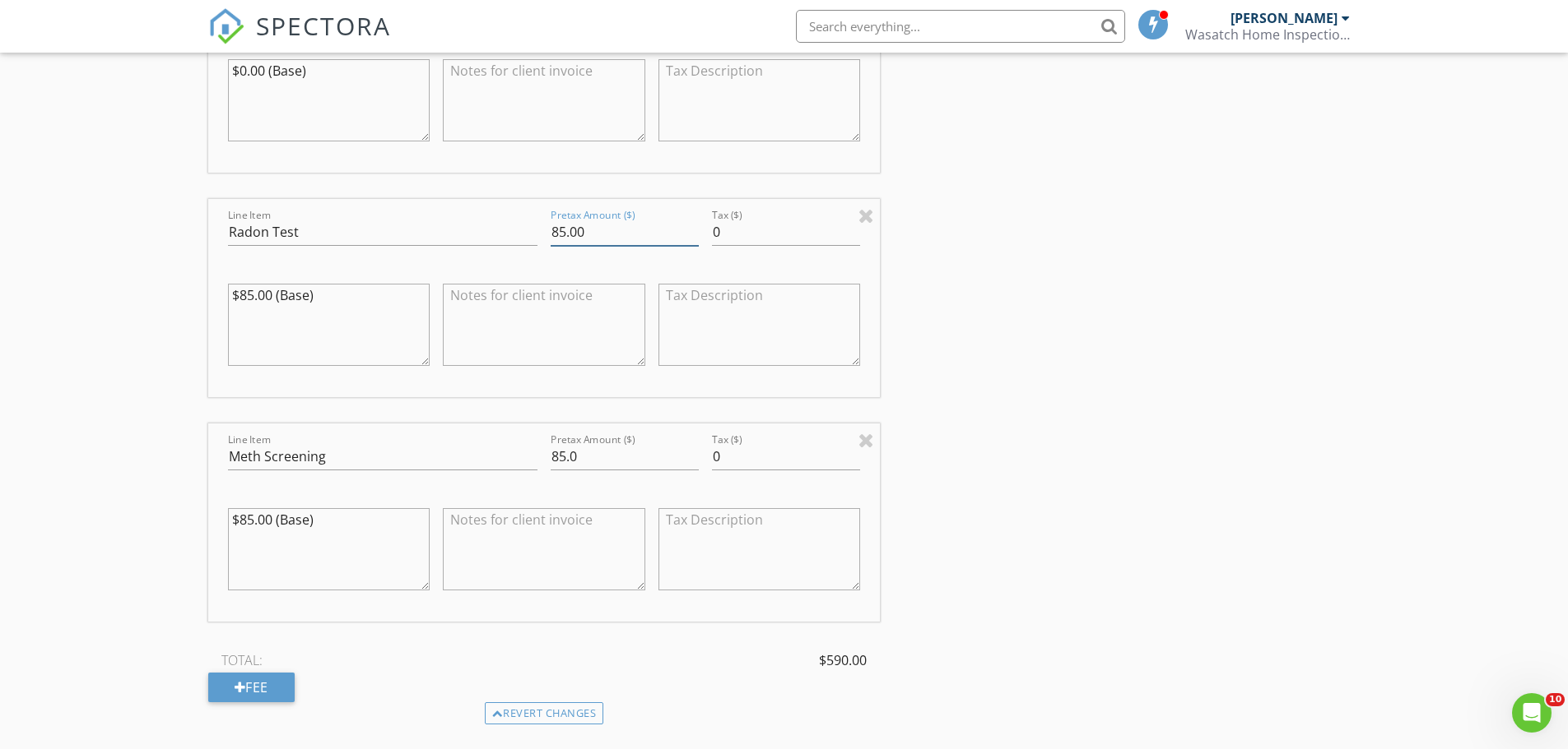
scroll to position [1480, 0]
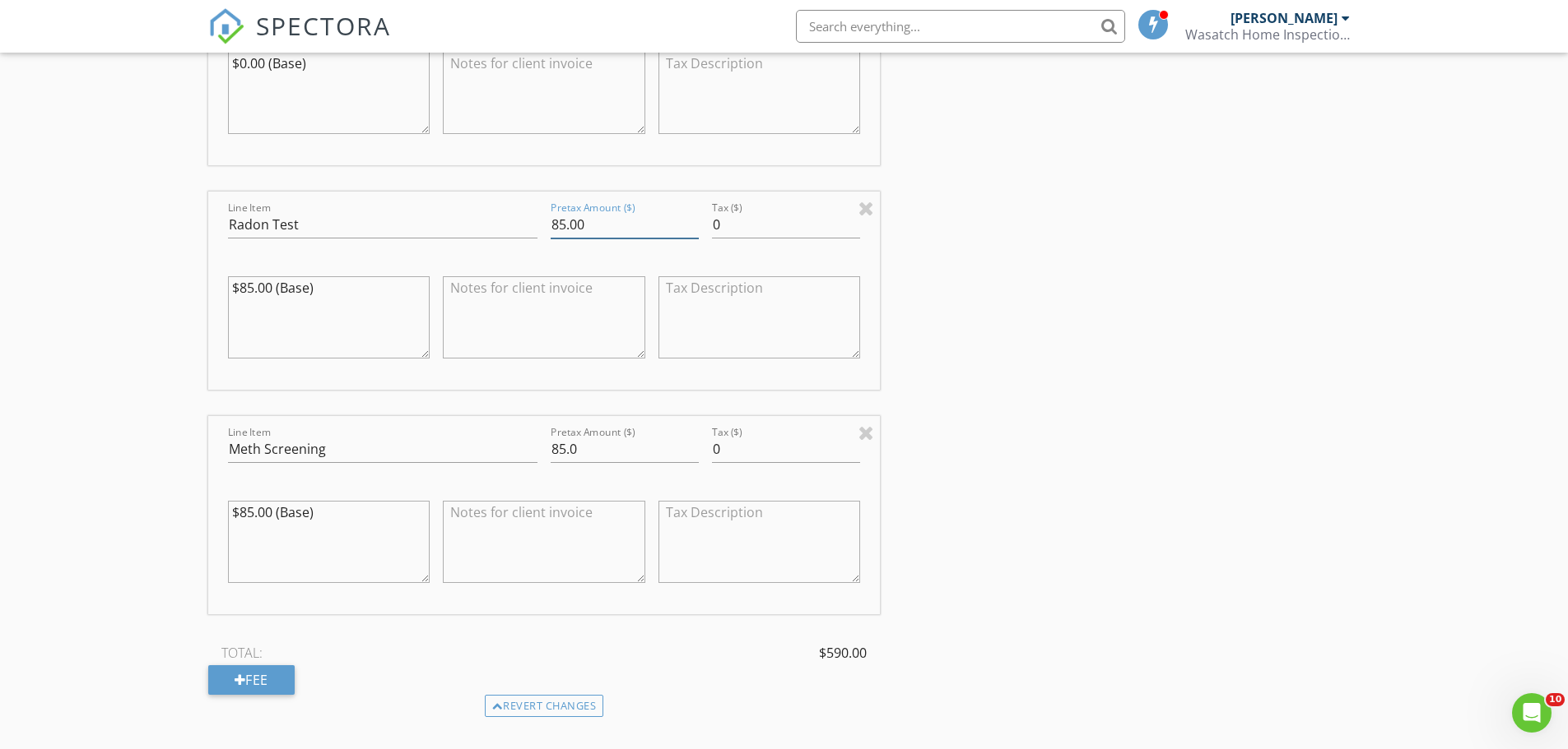
type input "85.00"
click at [588, 444] on input "85.0" at bounding box center [624, 449] width 148 height 27
type input "85.00"
click at [563, 516] on textarea at bounding box center [543, 542] width 203 height 82
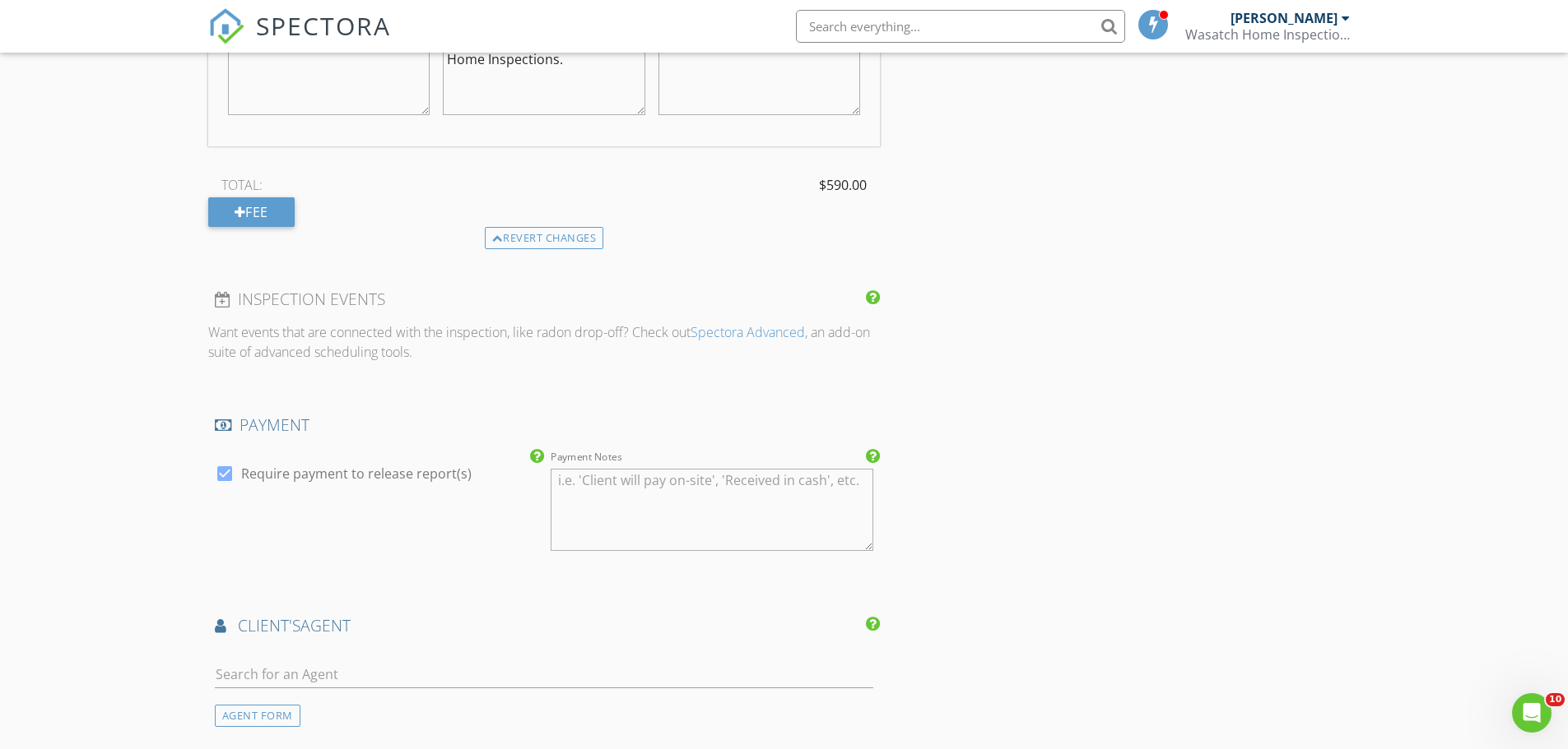
scroll to position [1974, 0]
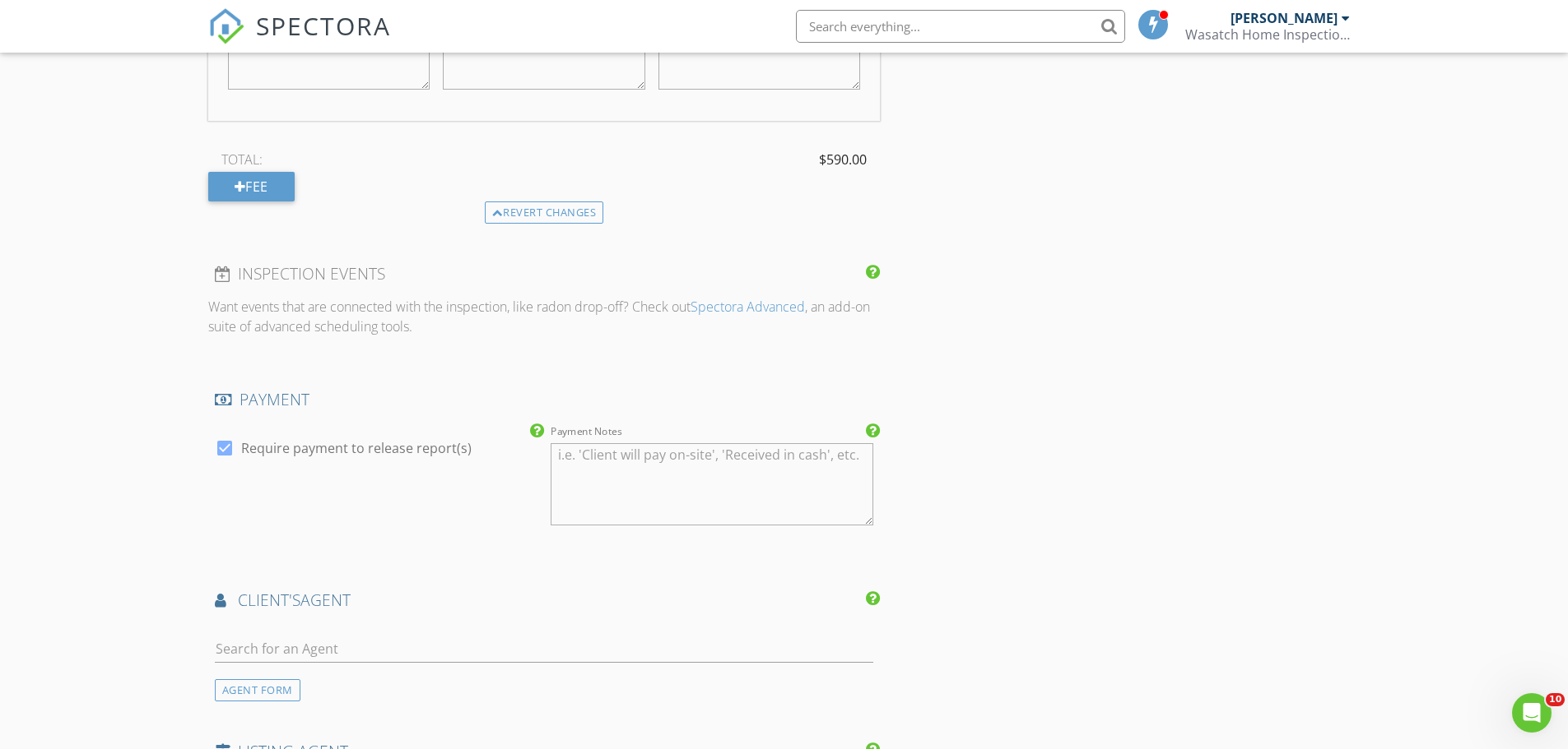
type textarea "Lab fee of $45 paid by Wasatch Home Inspections."
click at [224, 450] on div at bounding box center [225, 449] width 28 height 28
checkbox input "false"
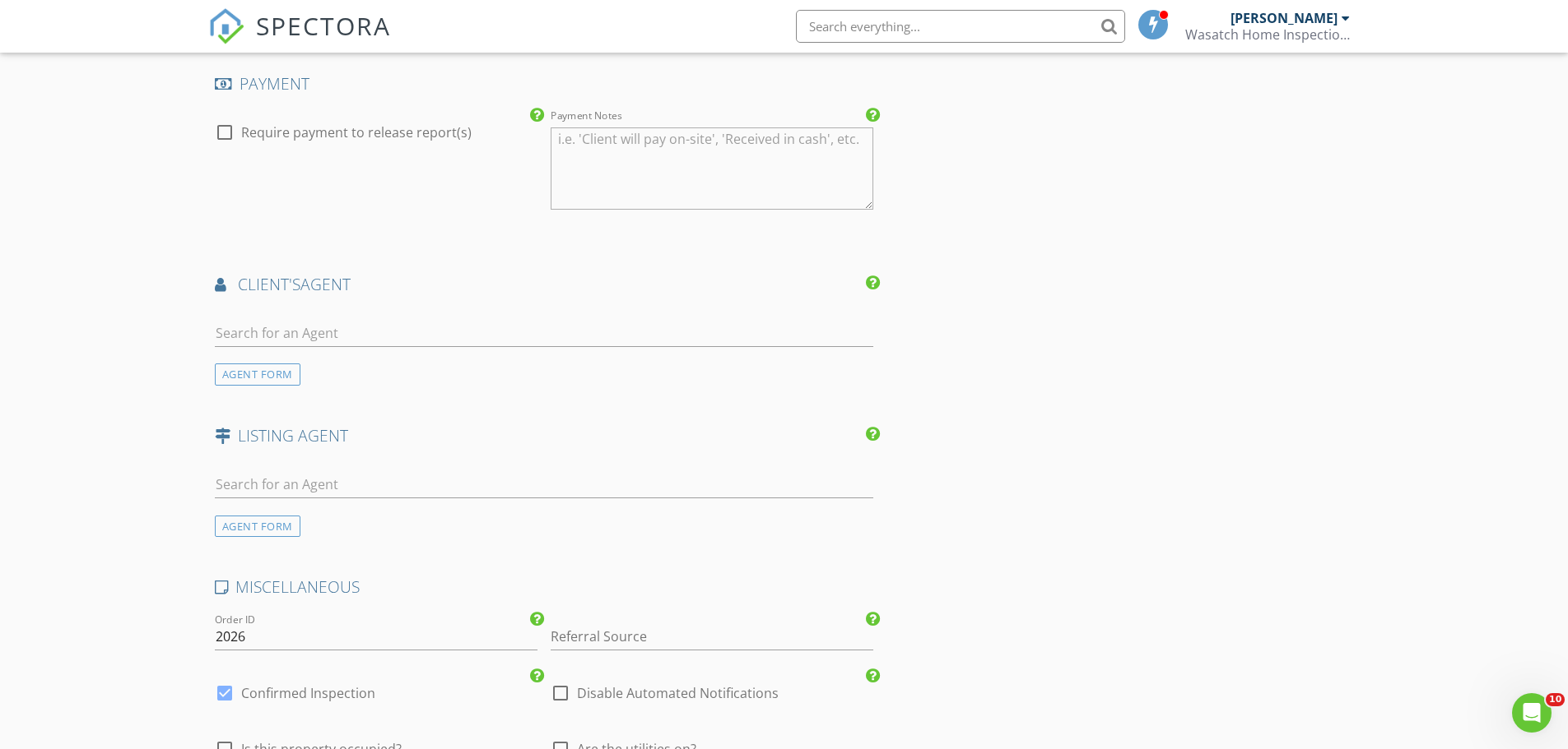
scroll to position [2303, 0]
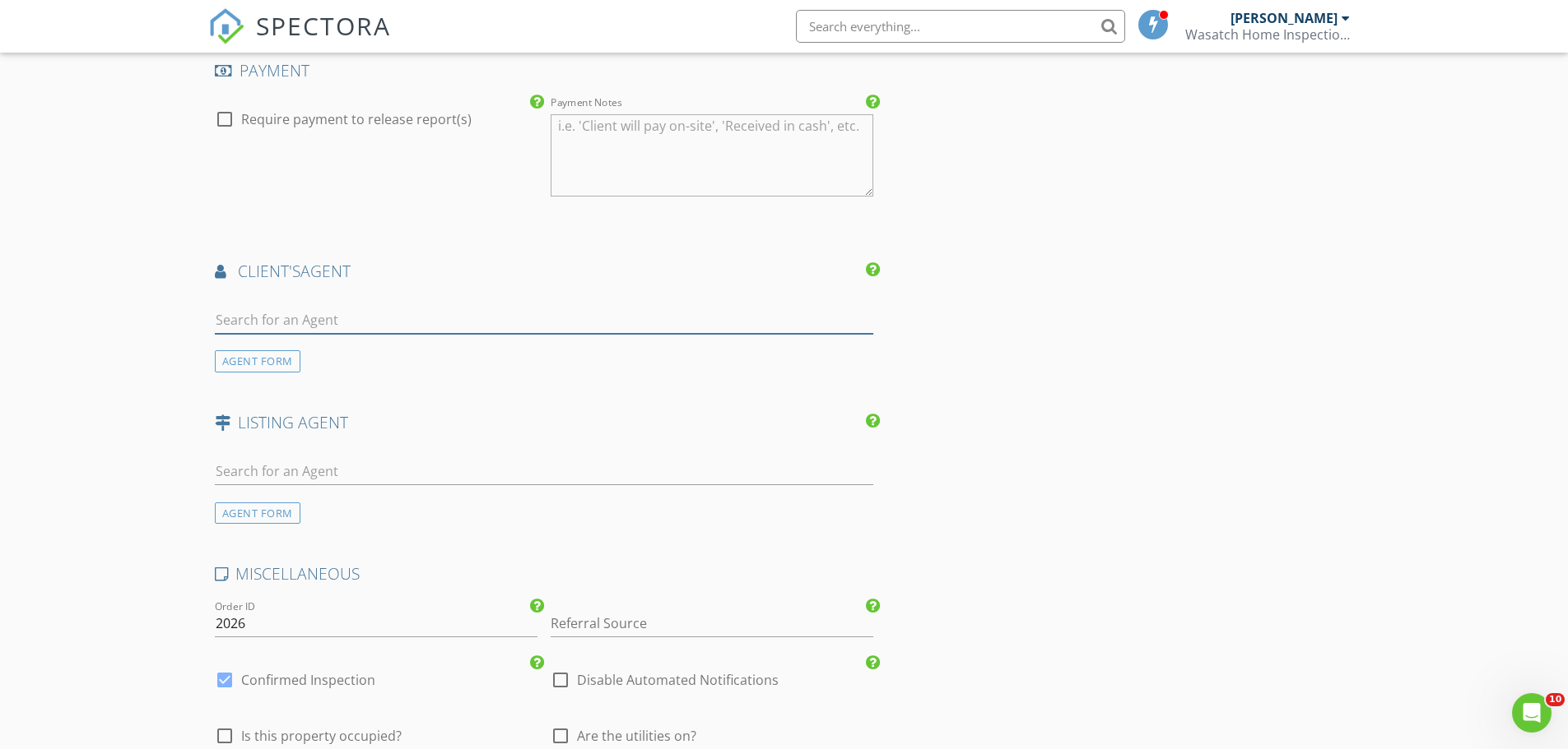
click at [229, 320] on input "text" at bounding box center [544, 320] width 659 height 27
type input "jesse s"
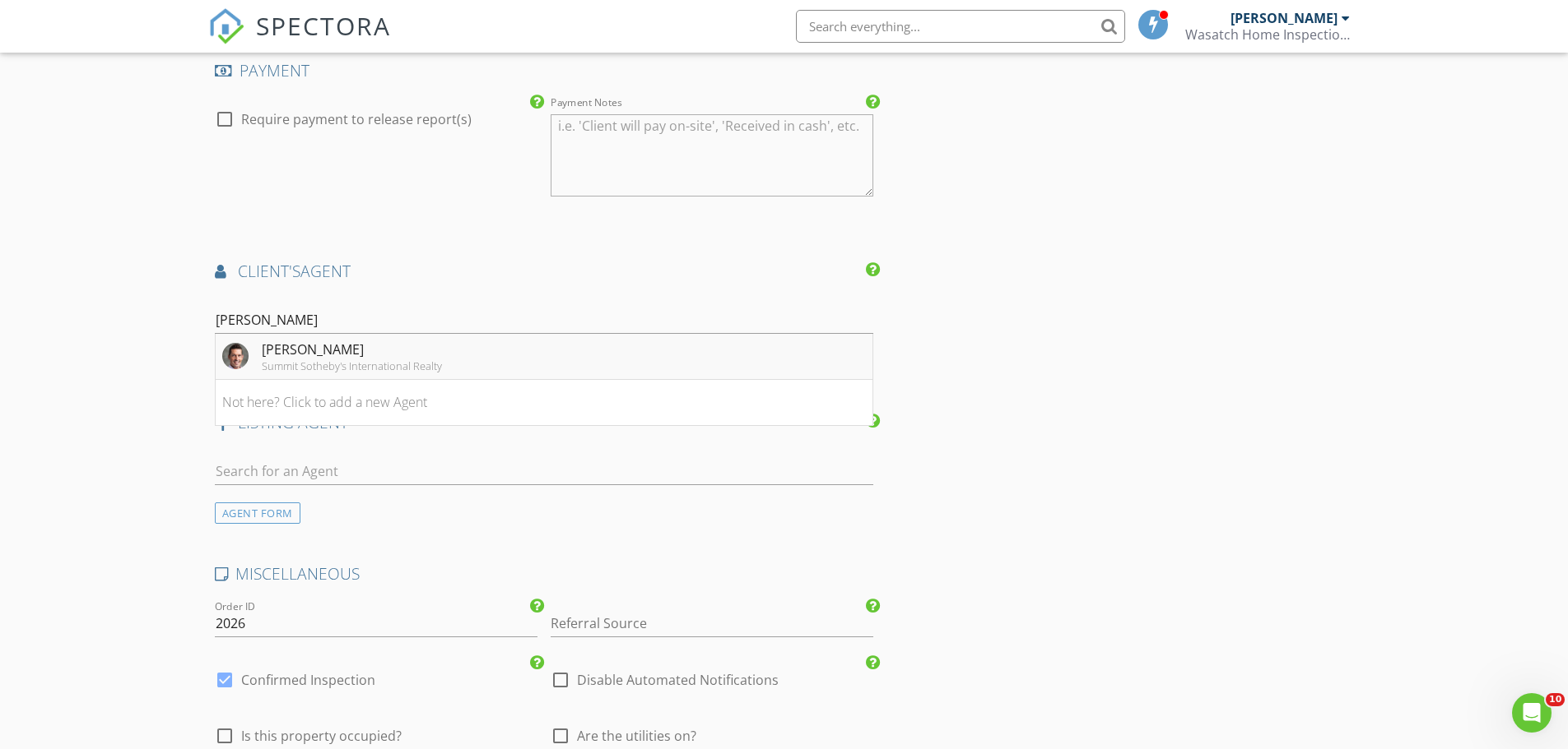
click at [325, 353] on div "[PERSON_NAME]" at bounding box center [351, 349] width 180 height 20
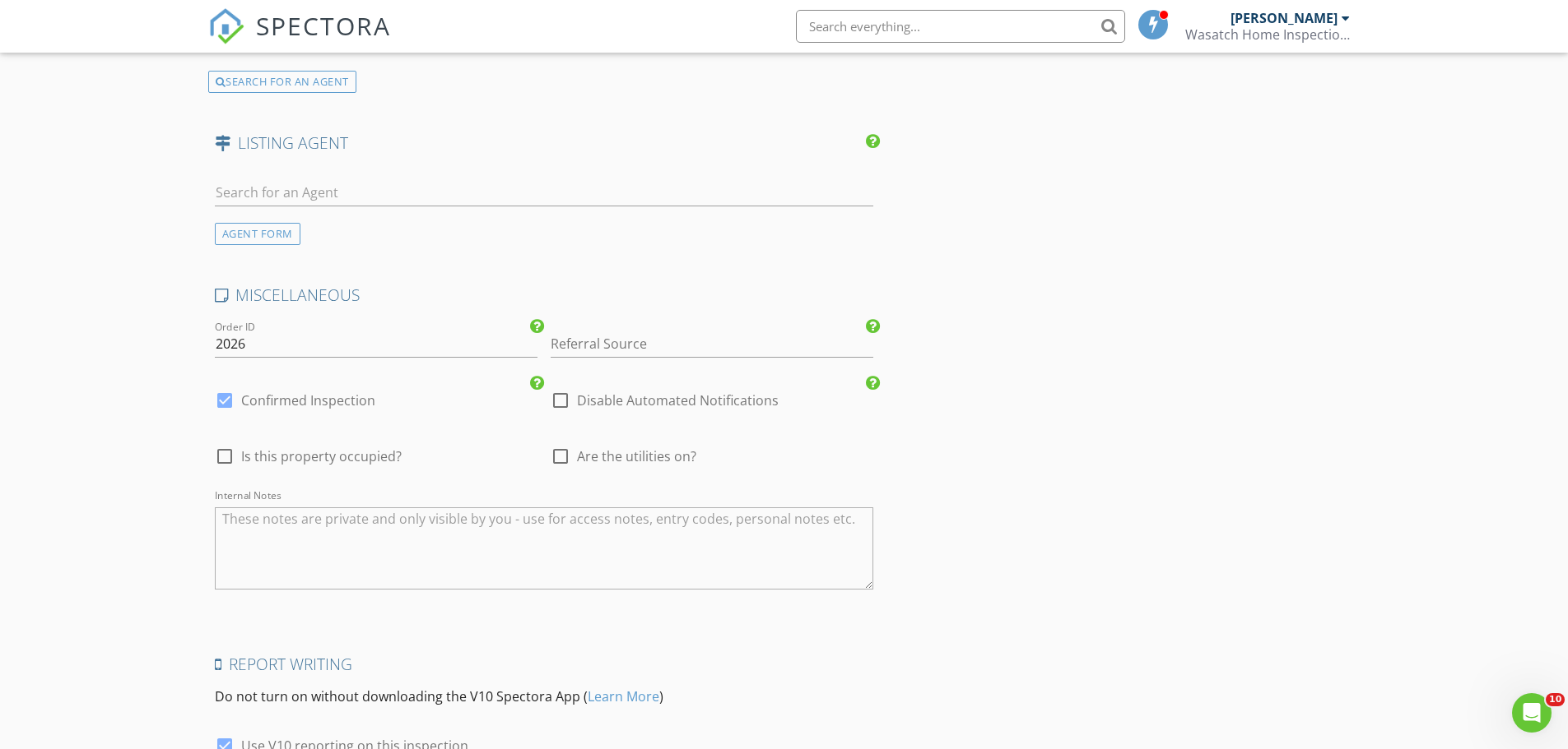
scroll to position [2961, 0]
drag, startPoint x: 249, startPoint y: 343, endPoint x: 240, endPoint y: 342, distance: 9.1
click at [249, 343] on input "2026" at bounding box center [376, 340] width 323 height 27
type input "2025w126"
click at [558, 451] on div at bounding box center [561, 452] width 28 height 28
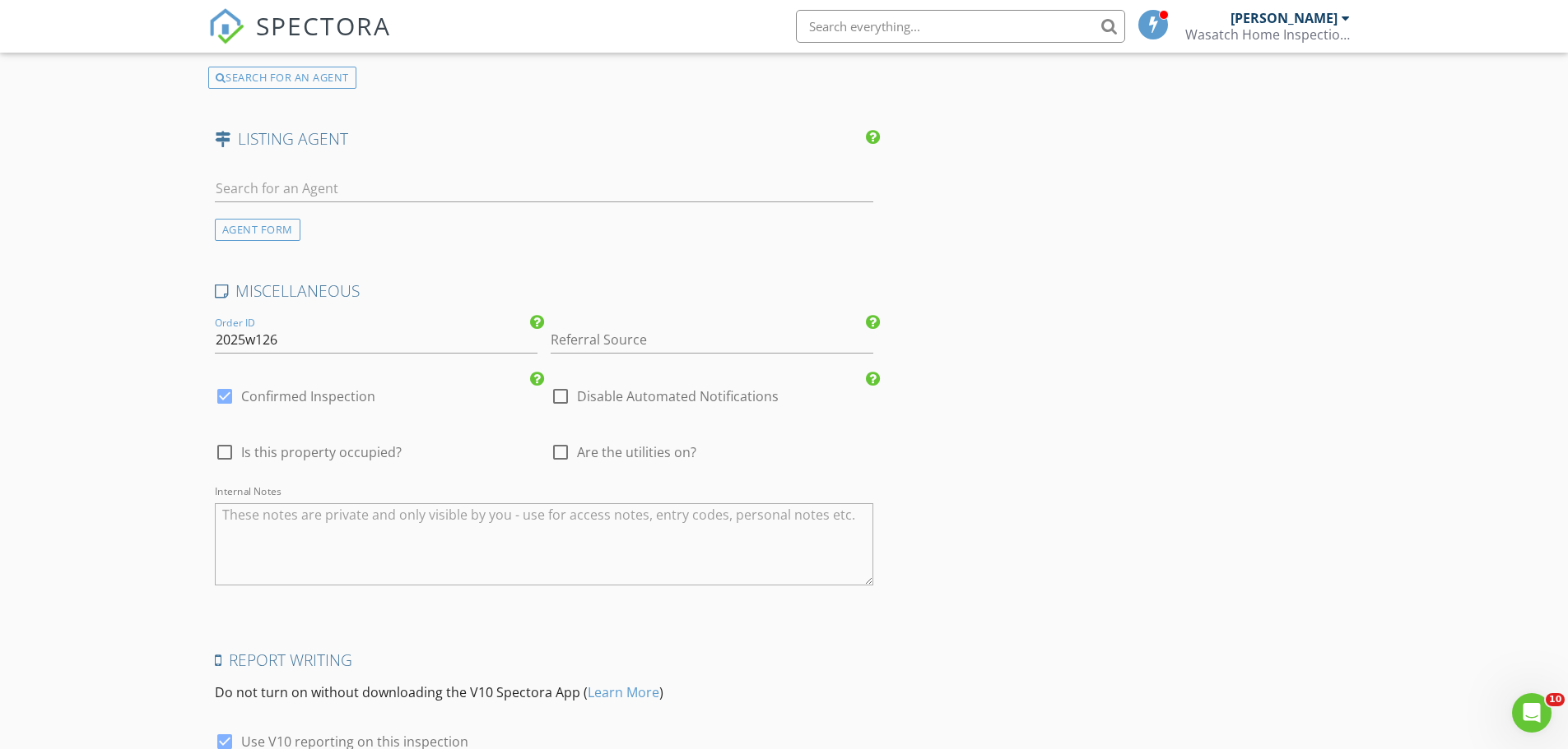
checkbox input "true"
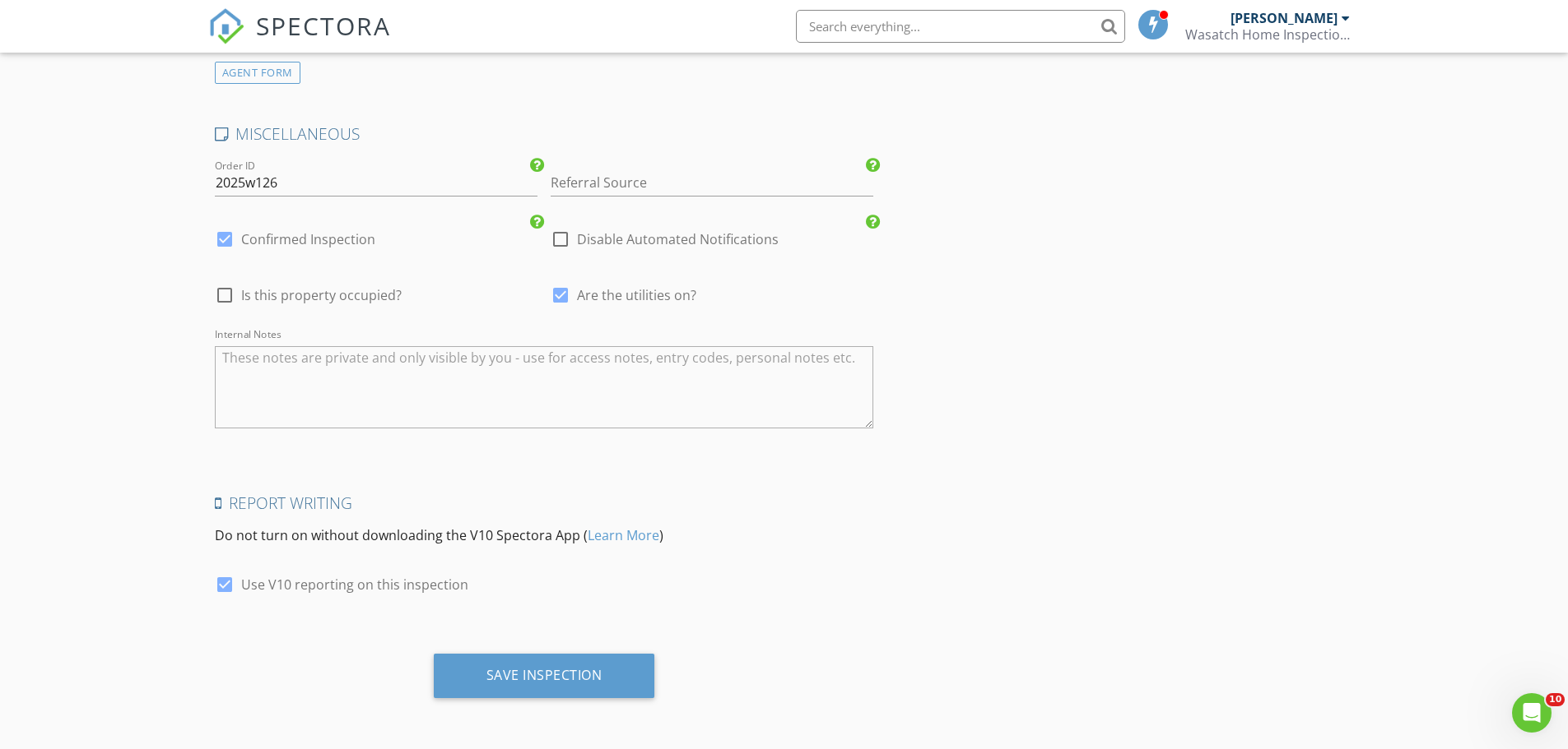
scroll to position [3119, 0]
click at [514, 673] on div "Save Inspection" at bounding box center [544, 674] width 116 height 17
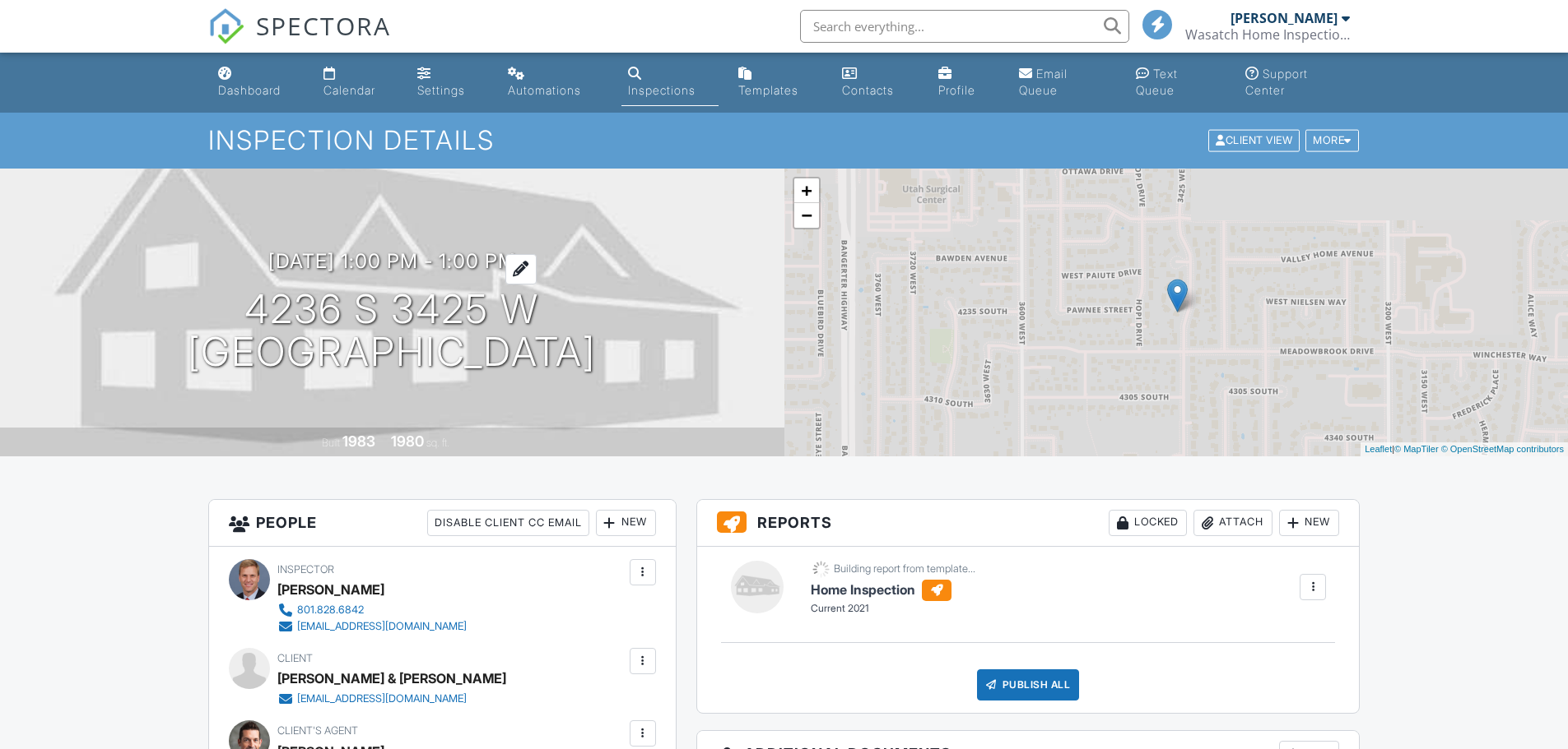
click at [407, 263] on h3 "[DATE] 1:00 pm - 1:00 pm" at bounding box center [391, 261] width 247 height 22
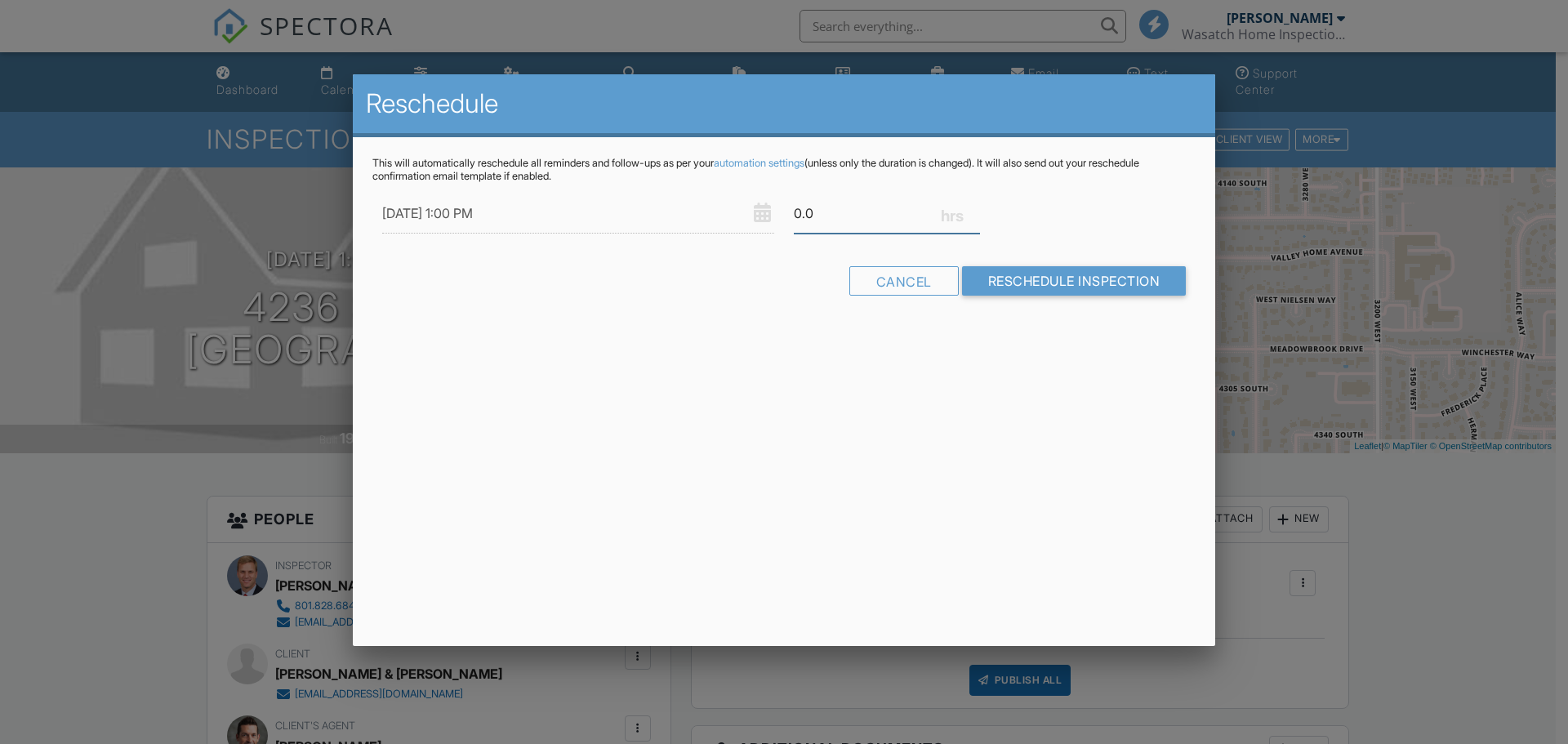
drag, startPoint x: 813, startPoint y: 212, endPoint x: 773, endPoint y: 225, distance: 42.1
click at [773, 225] on div "08/27/2025 1:00 PM 0.0" at bounding box center [784, 213] width 823 height 40
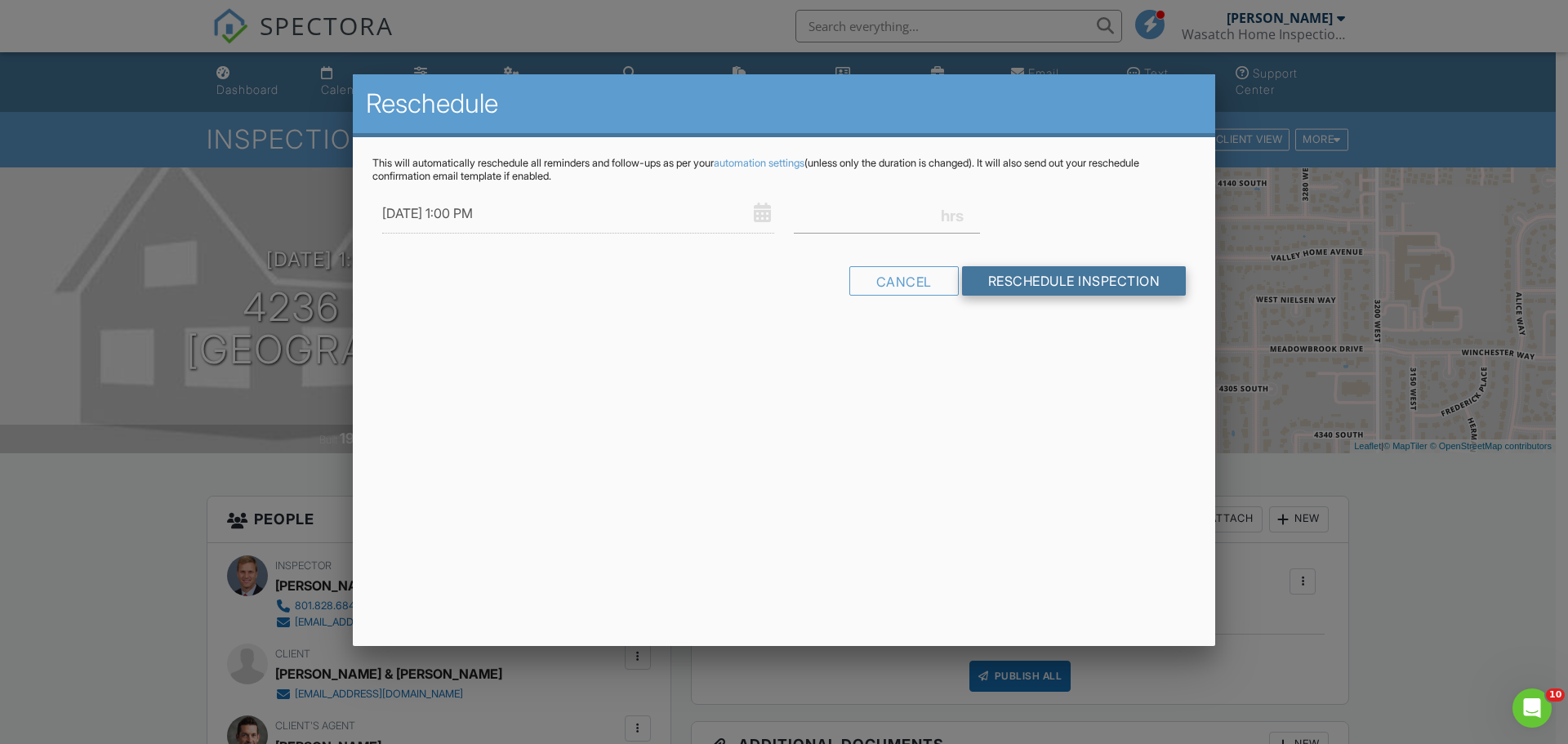
click at [1082, 281] on form "08/27/2025 1:00 PM Warning: this date/time is in the past. Cancel Reschedule In…" at bounding box center [784, 250] width 823 height 114
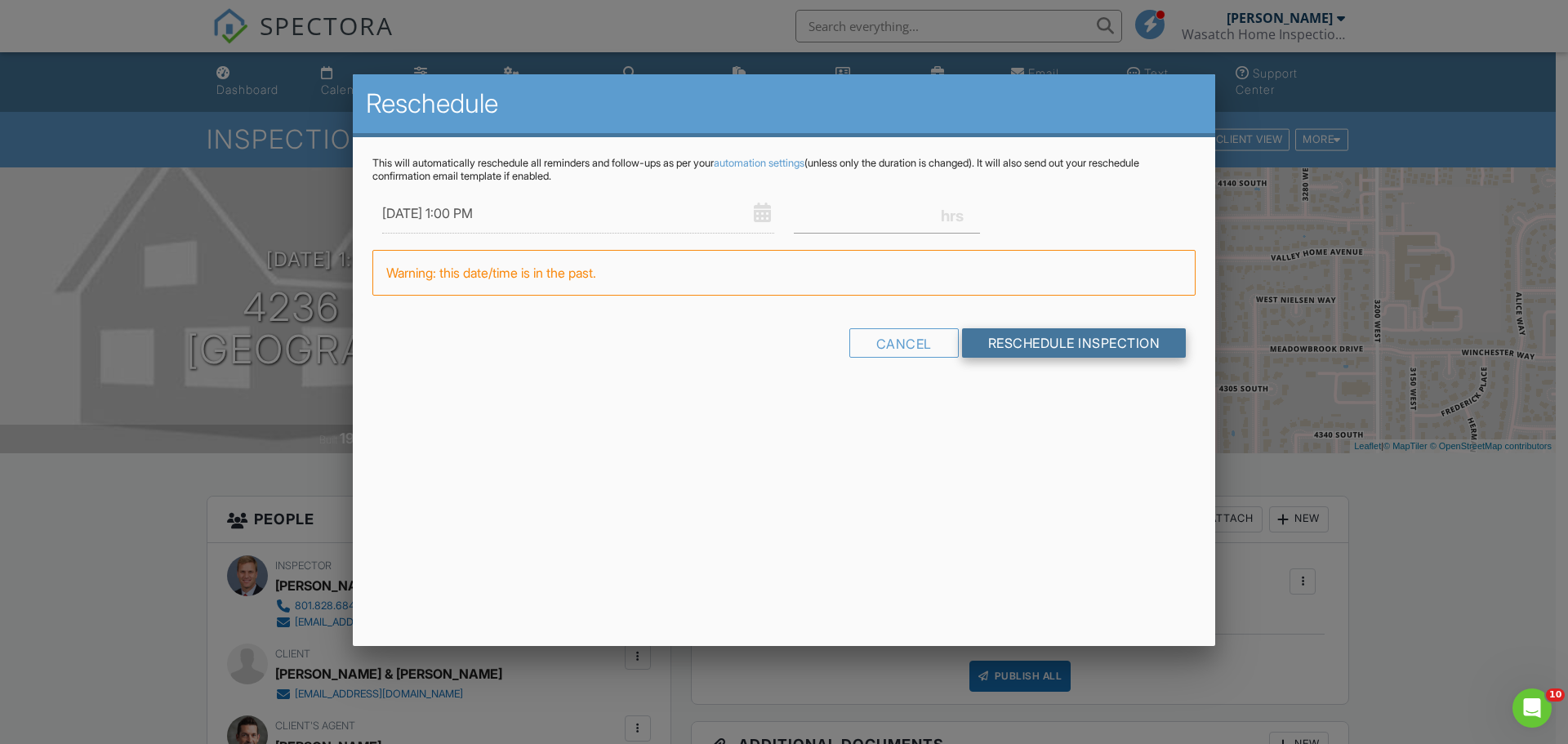
click at [1067, 336] on input "Reschedule Inspection" at bounding box center [1074, 344] width 225 height 30
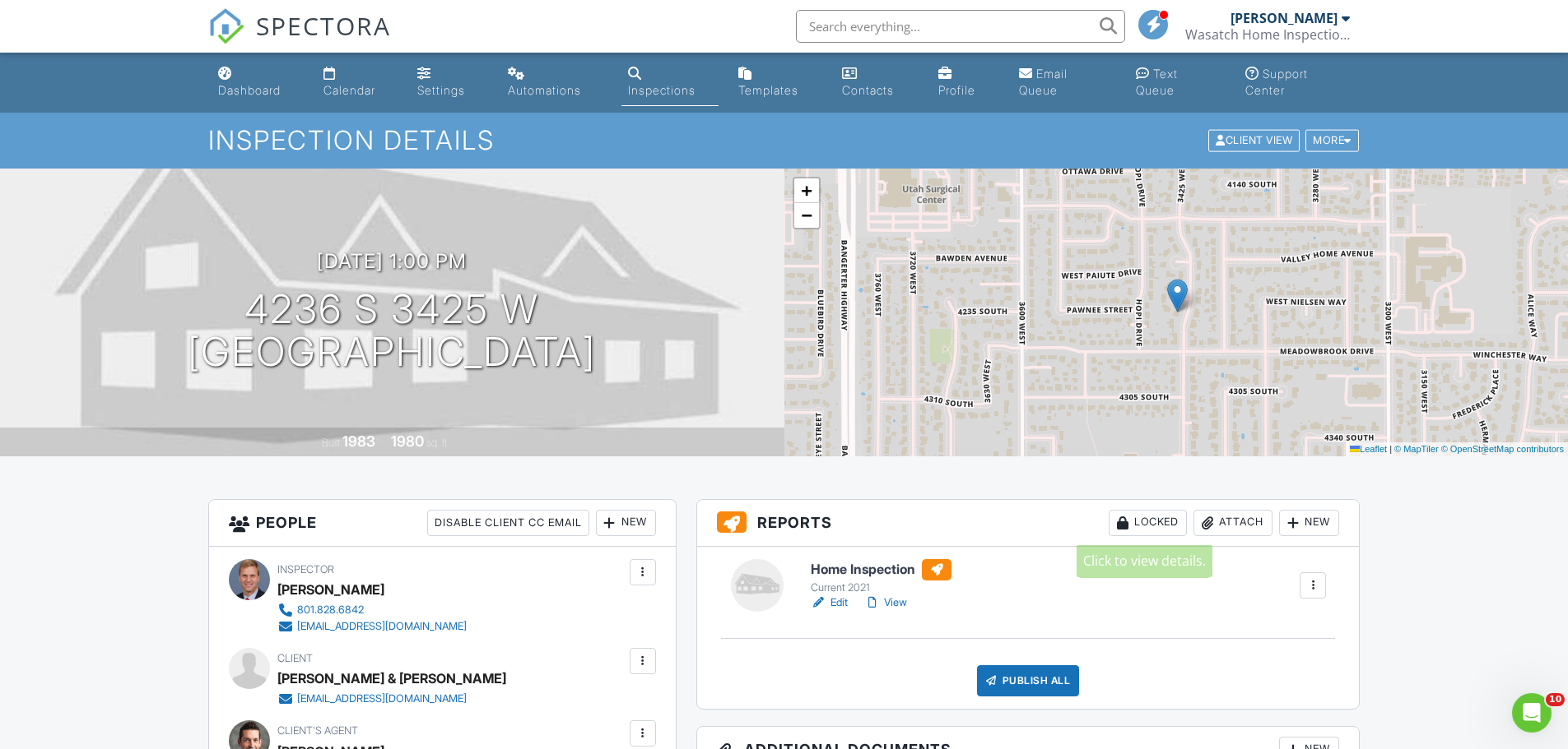
click at [1141, 519] on div "Locked" at bounding box center [1148, 523] width 78 height 26
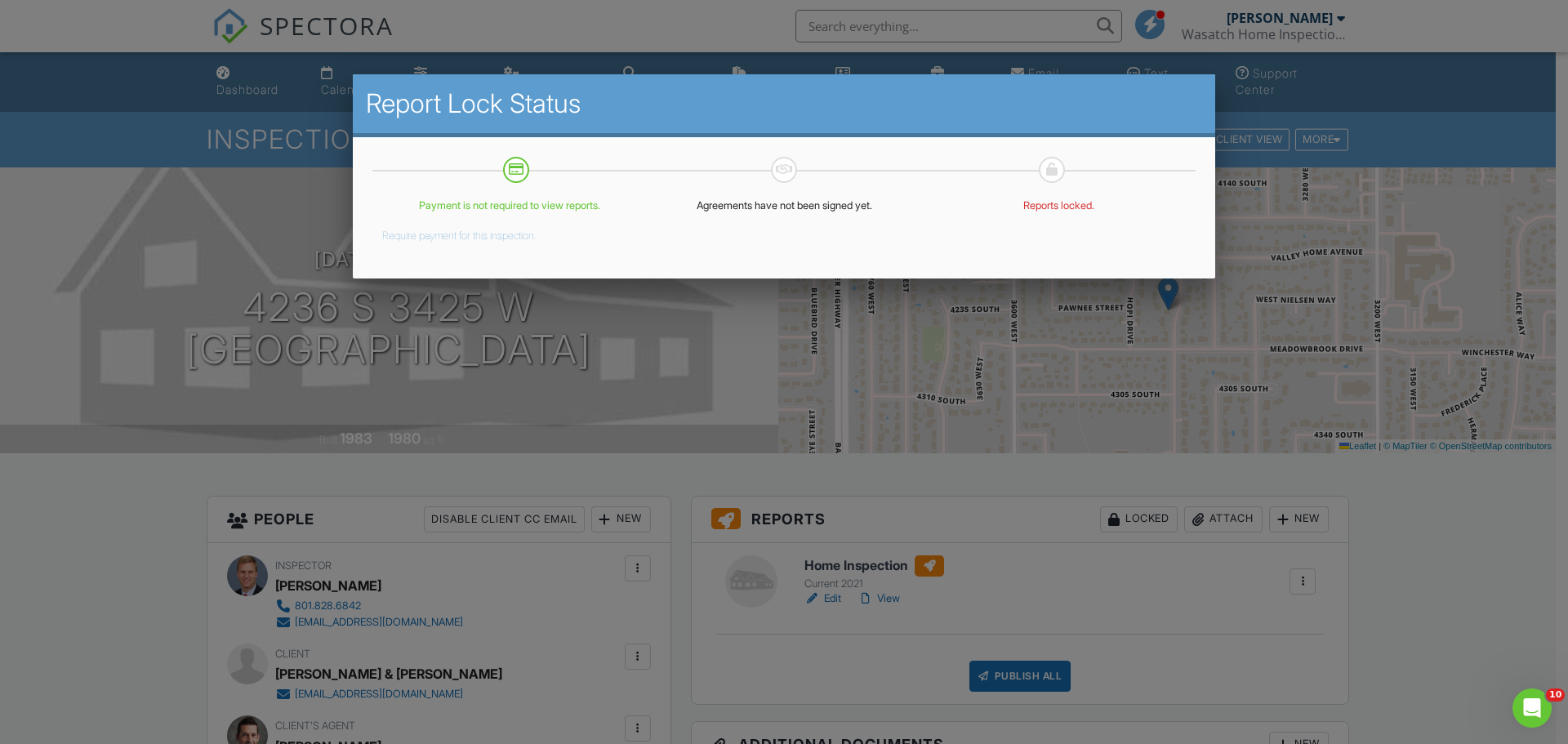
click at [1382, 544] on div at bounding box center [784, 384] width 1568 height 930
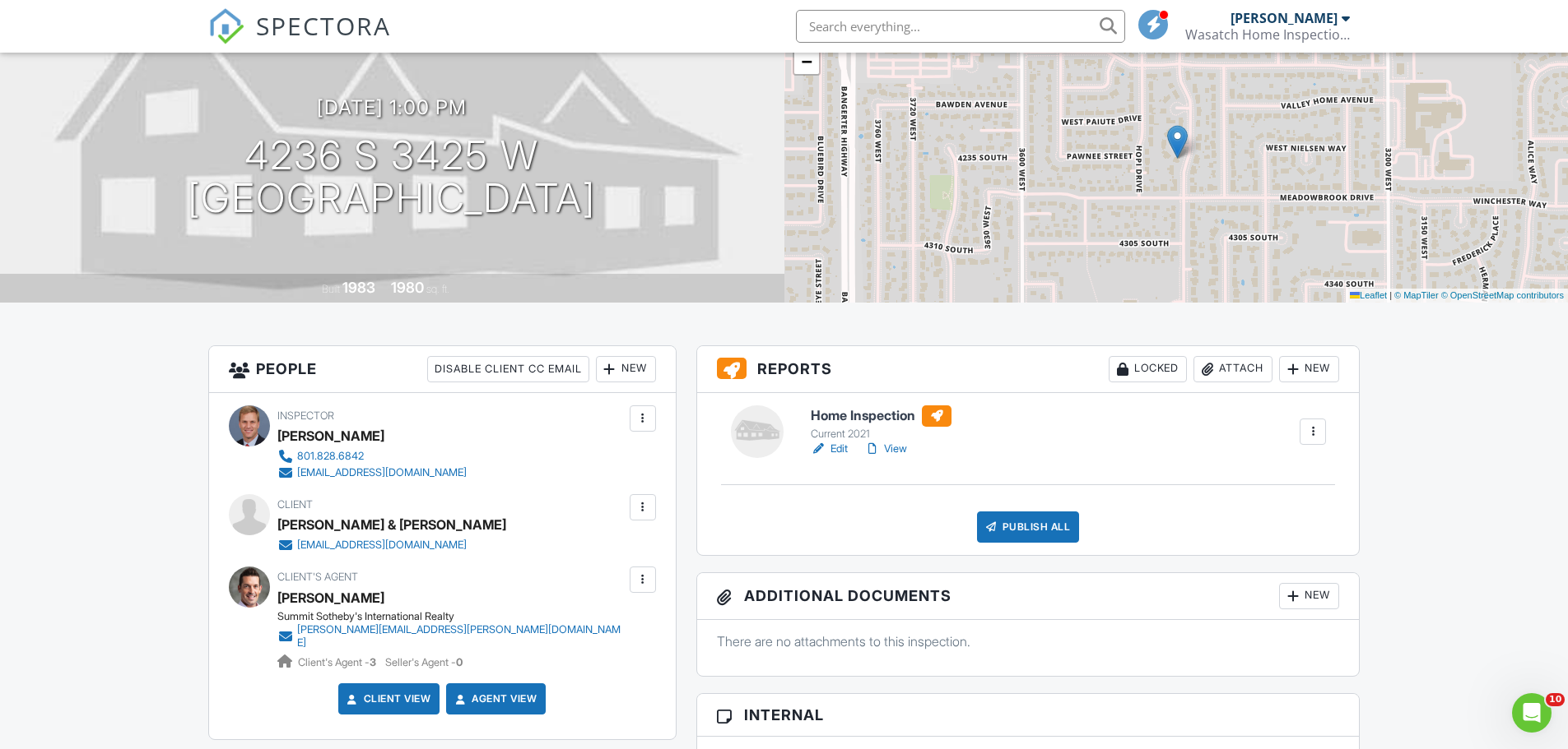
scroll to position [164, 0]
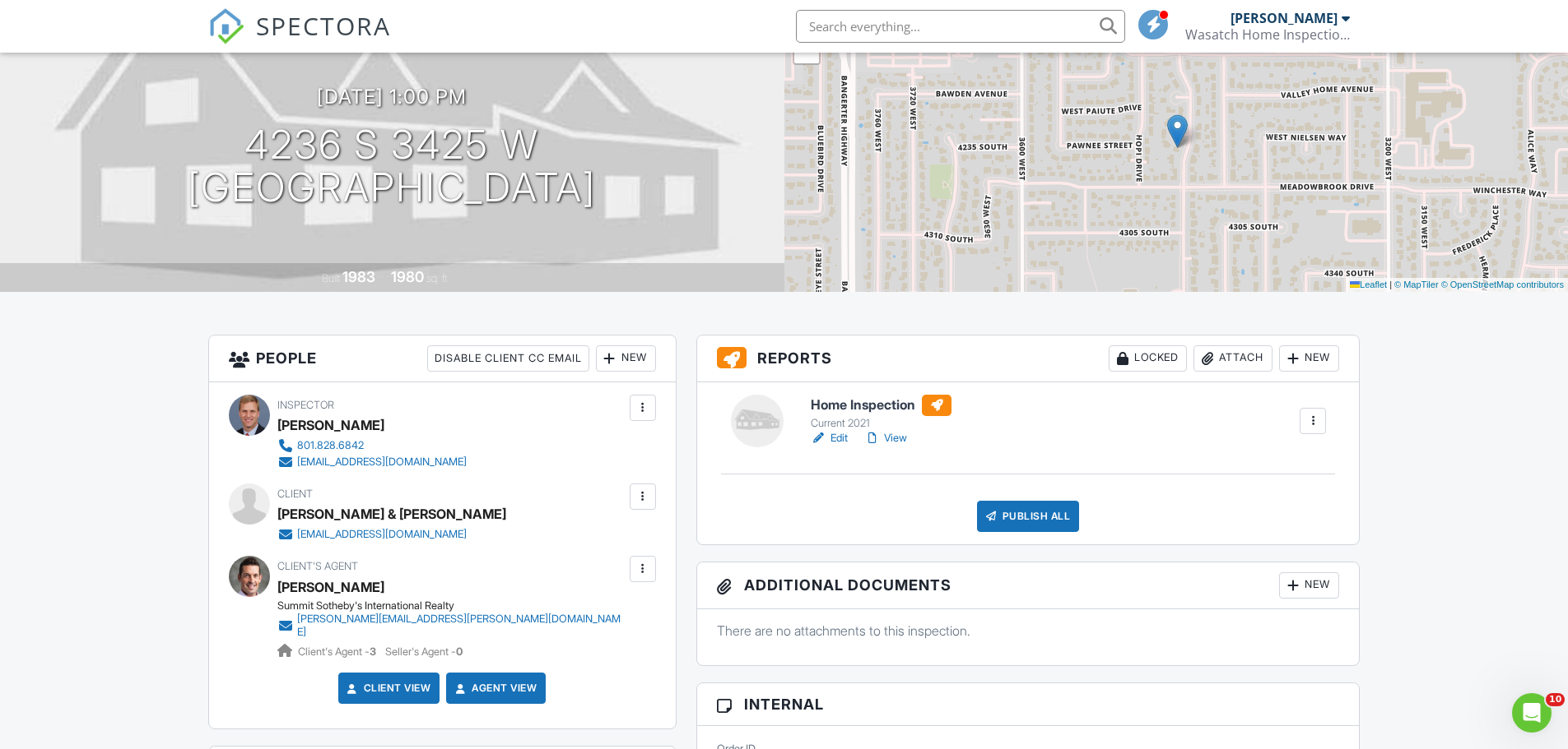
click at [839, 437] on link "Edit" at bounding box center [830, 438] width 37 height 17
